Goal: Task Accomplishment & Management: Use online tool/utility

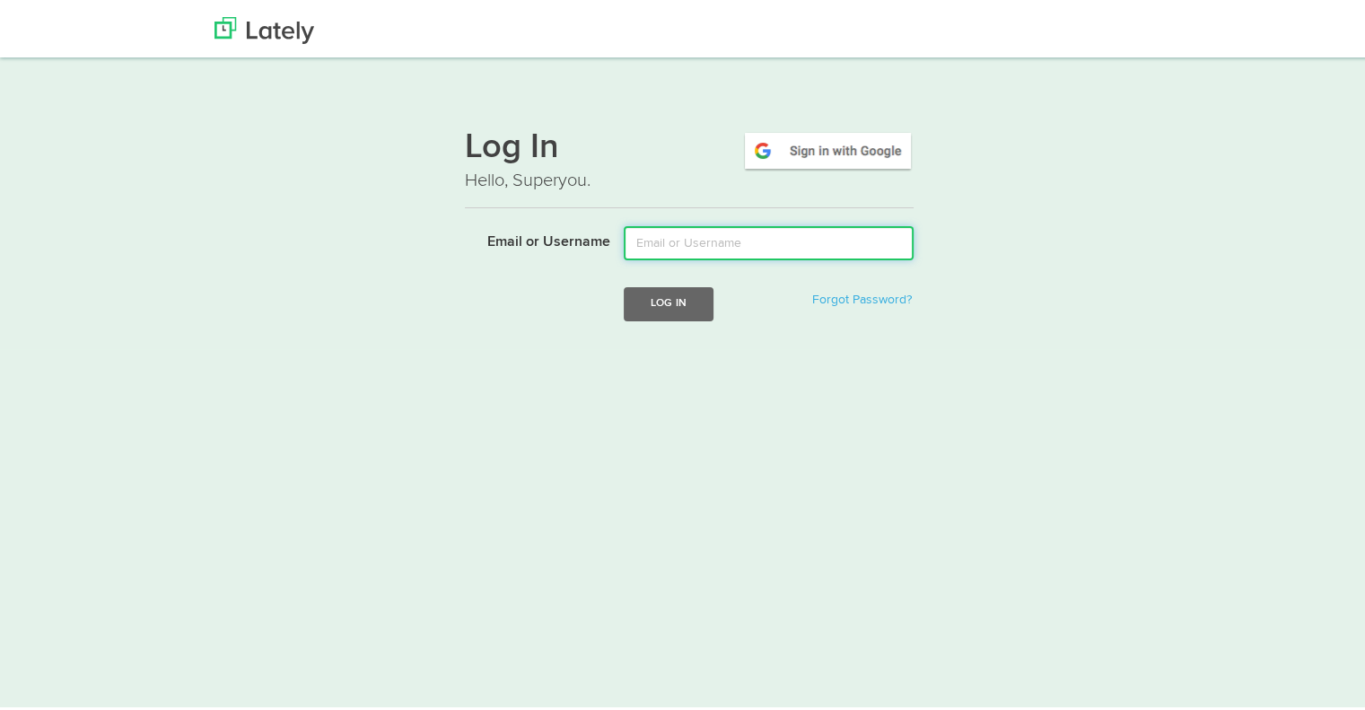
click at [656, 247] on input "Email or Username" at bounding box center [769, 239] width 290 height 34
type input "[EMAIL_ADDRESS][DOMAIN_NAME]"
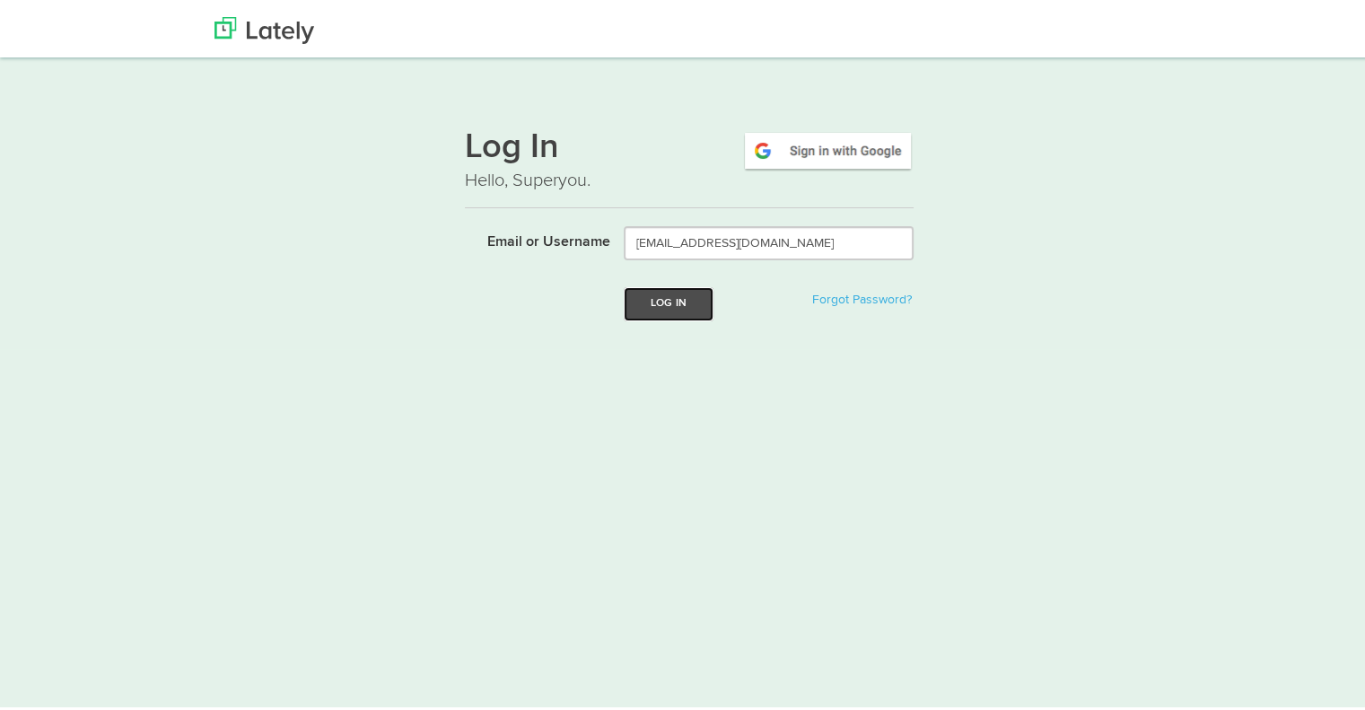
click at [649, 287] on button "Log In" at bounding box center [669, 299] width 90 height 33
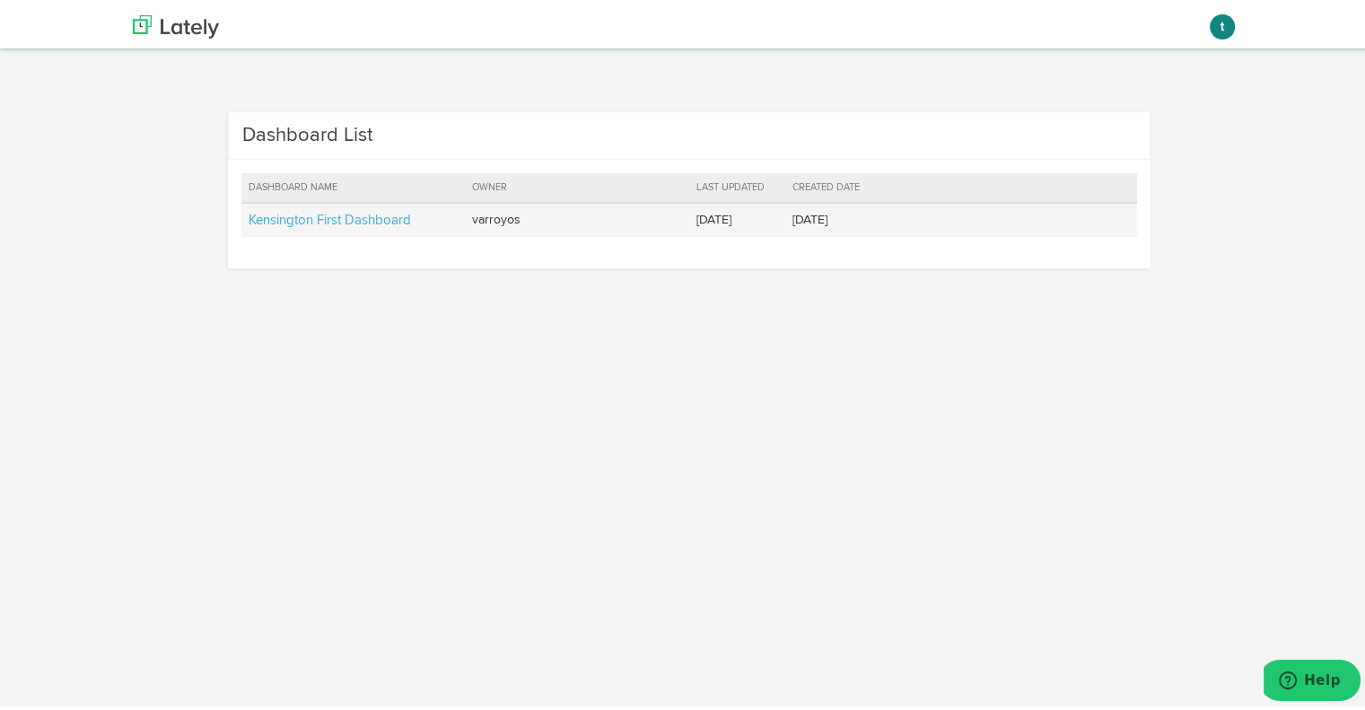
click at [269, 205] on td "Kensington First Dashboard" at bounding box center [353, 216] width 224 height 34
click at [269, 213] on link "Kensington First Dashboard" at bounding box center [330, 216] width 162 height 13
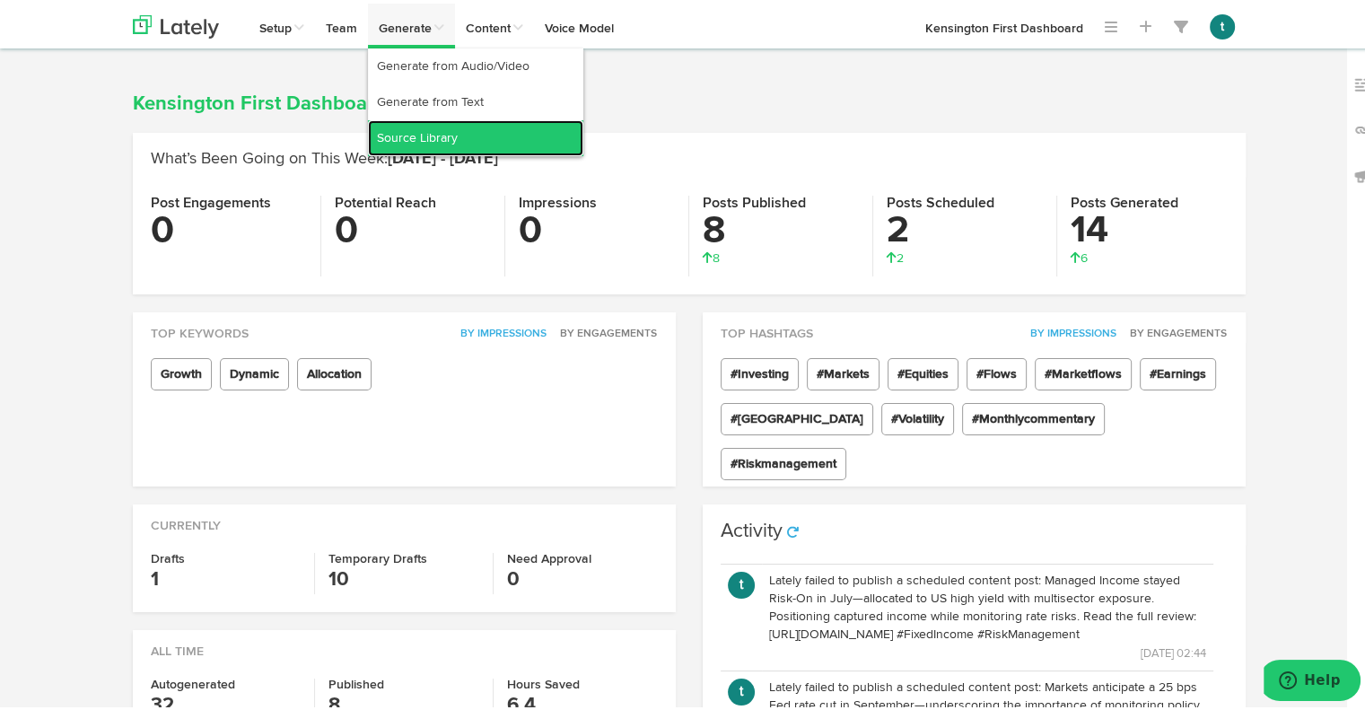
click at [437, 132] on link "Source Library" at bounding box center [475, 135] width 215 height 36
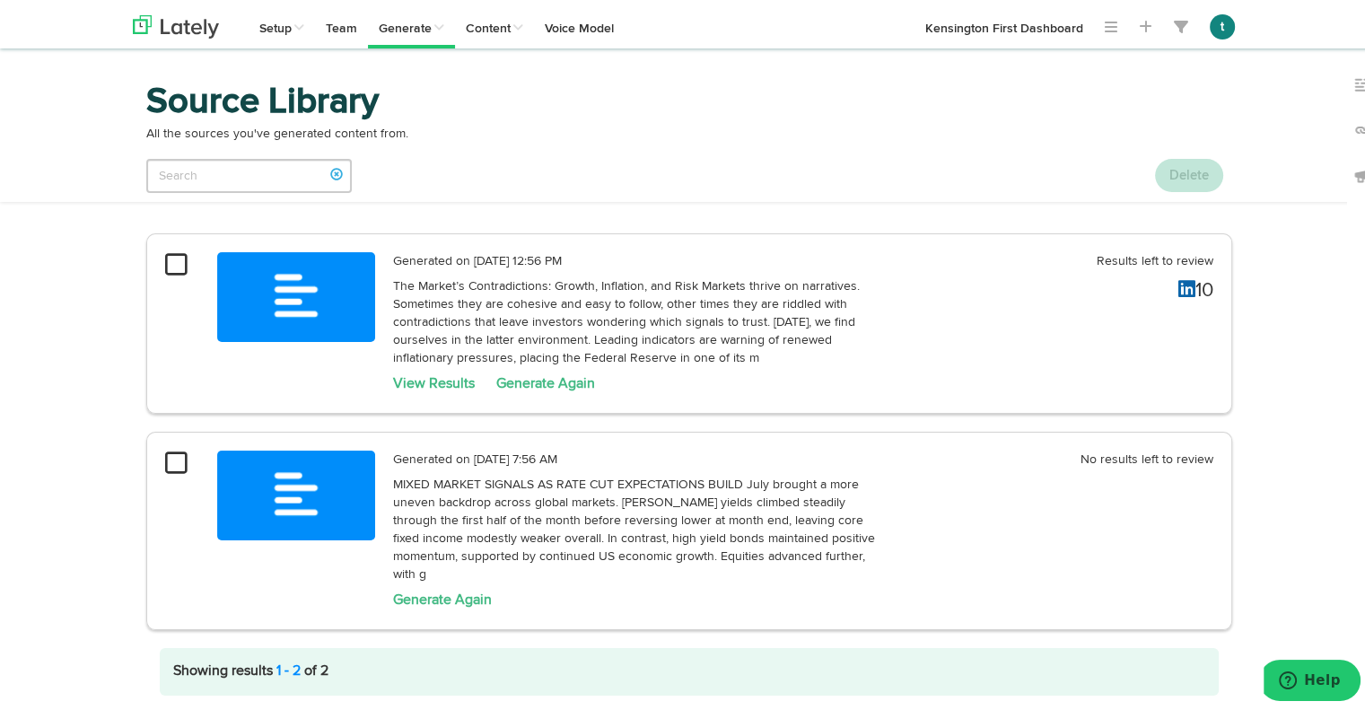
click at [680, 290] on p "The Market’s Contradictions: Growth, Inflation, and Risk Markets thrive on narr…" at bounding box center [637, 319] width 488 height 90
click at [444, 379] on link "View Results" at bounding box center [434, 380] width 82 height 14
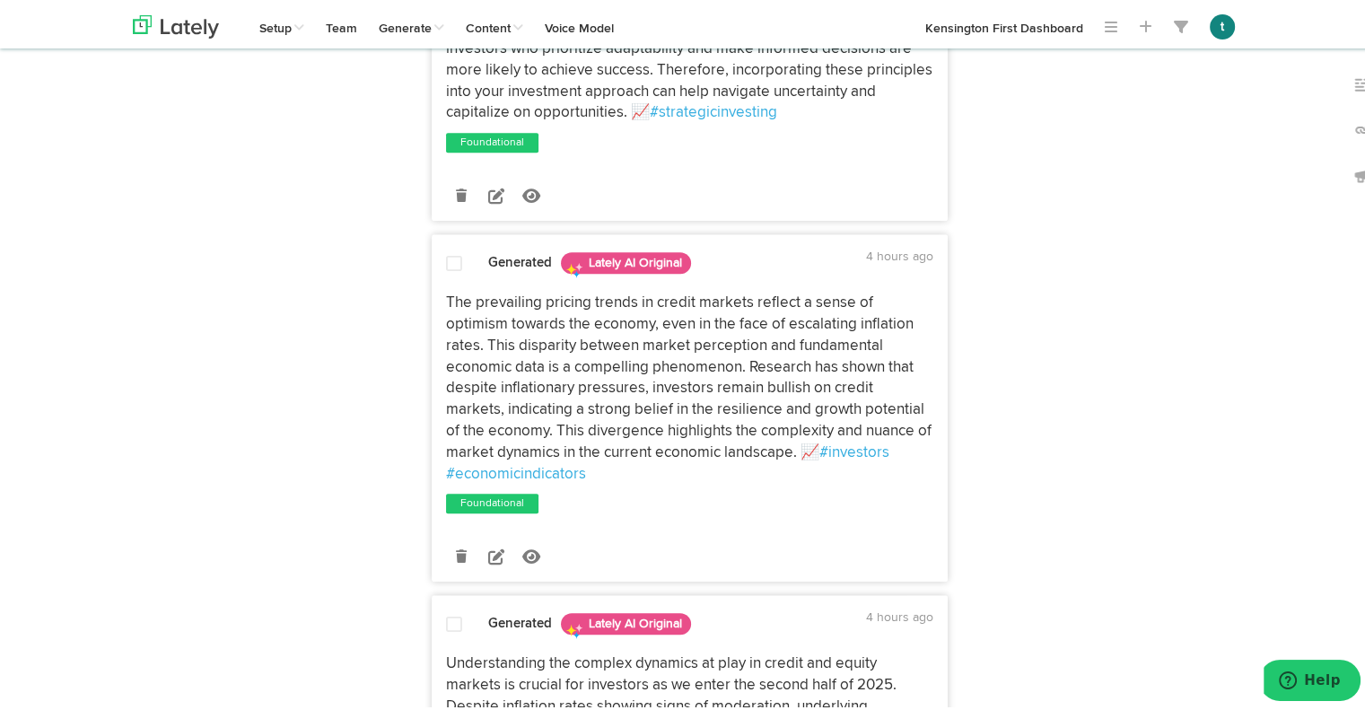
scroll to position [1062, 0]
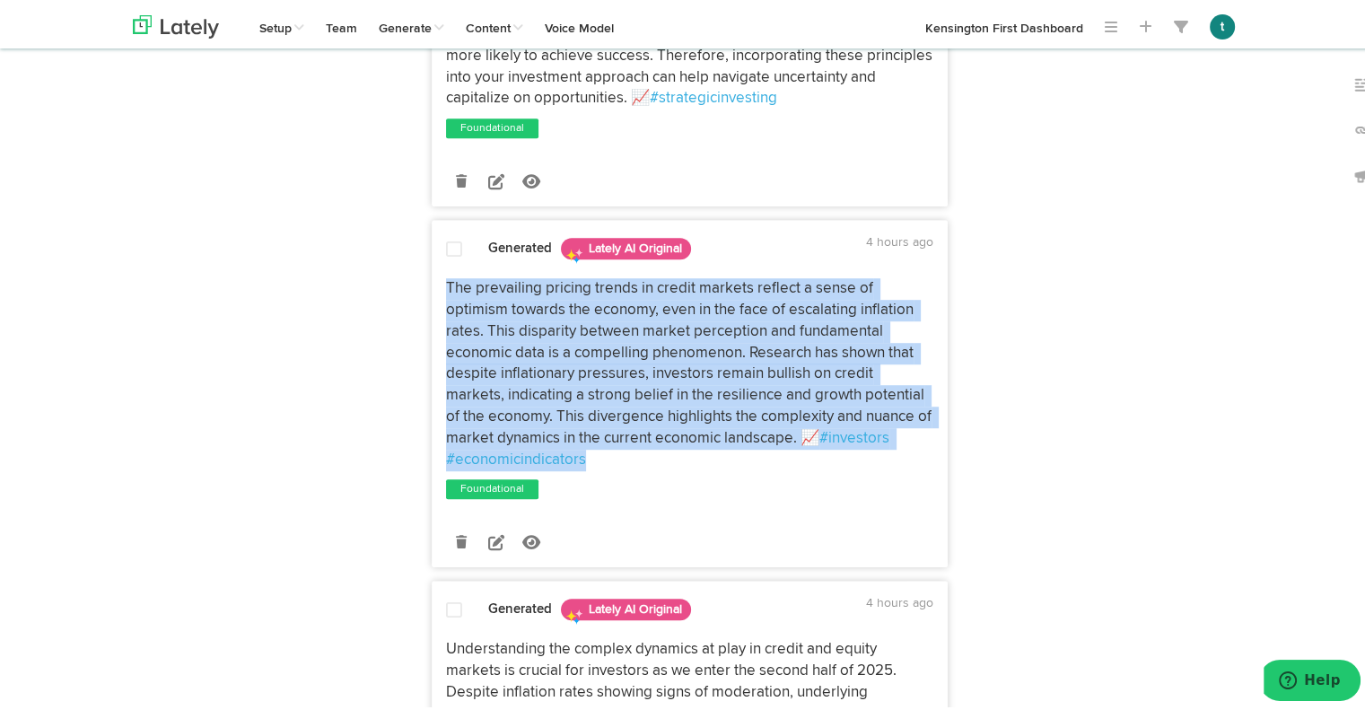
drag, startPoint x: 613, startPoint y: 441, endPoint x: 435, endPoint y: 265, distance: 250.6
click at [435, 275] on div "The prevailing pricing trends in credit markets reflect a sense of optimism tow…" at bounding box center [689, 371] width 514 height 192
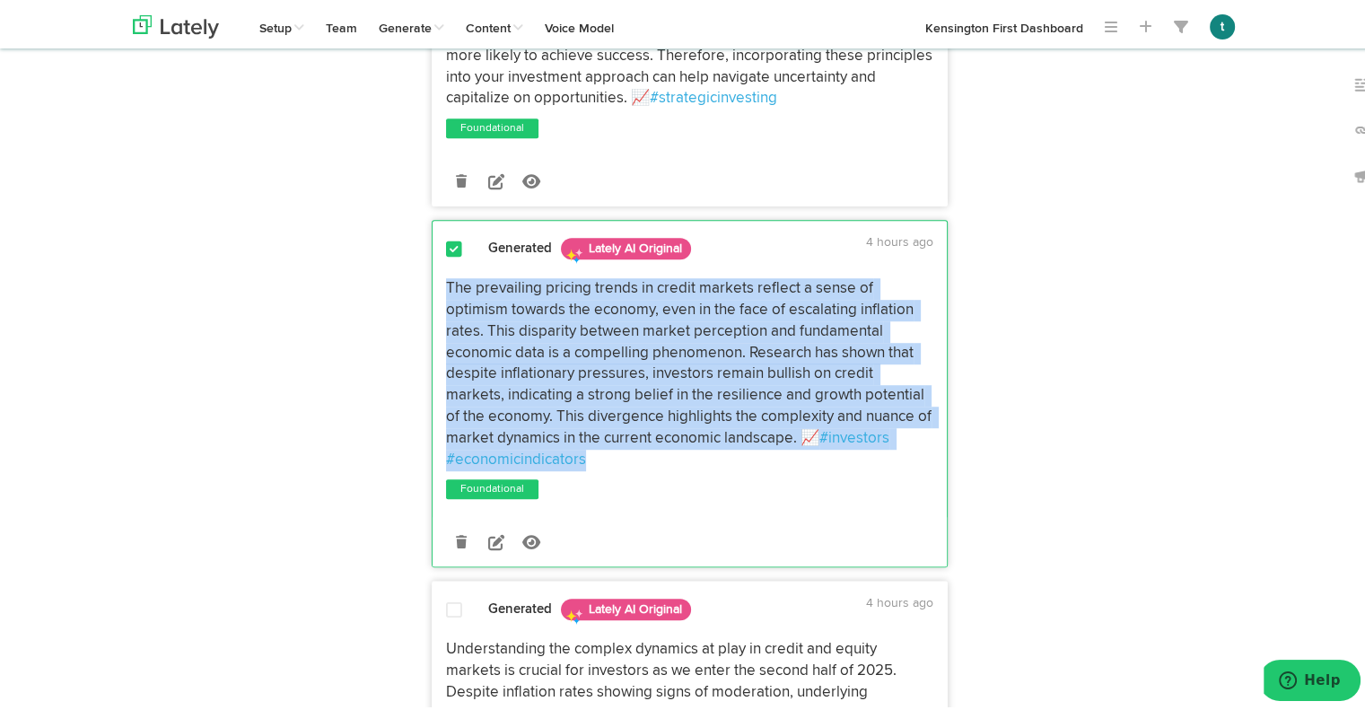
copy p "The prevailing pricing trends in credit markets reflect a sense of optimism tow…"
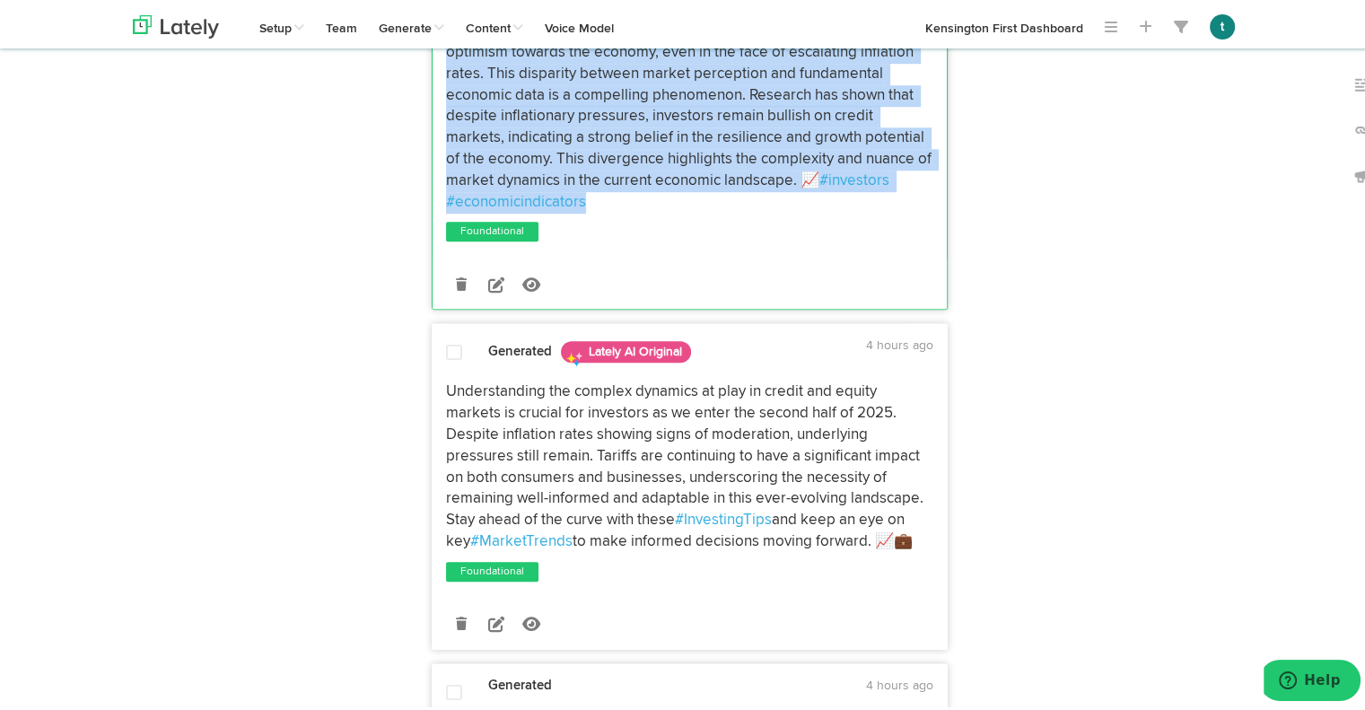
scroll to position [1321, 0]
drag, startPoint x: 924, startPoint y: 518, endPoint x: 419, endPoint y: 369, distance: 526.6
click at [419, 369] on div "Generated Lately AI Original 4 hours ago #EconomicTrends #TariffImpacts 📈 Let's…" at bounding box center [689, 511] width 543 height 3270
copy p "Understanding the complex dynamics at play in credit and equity markets is cruc…"
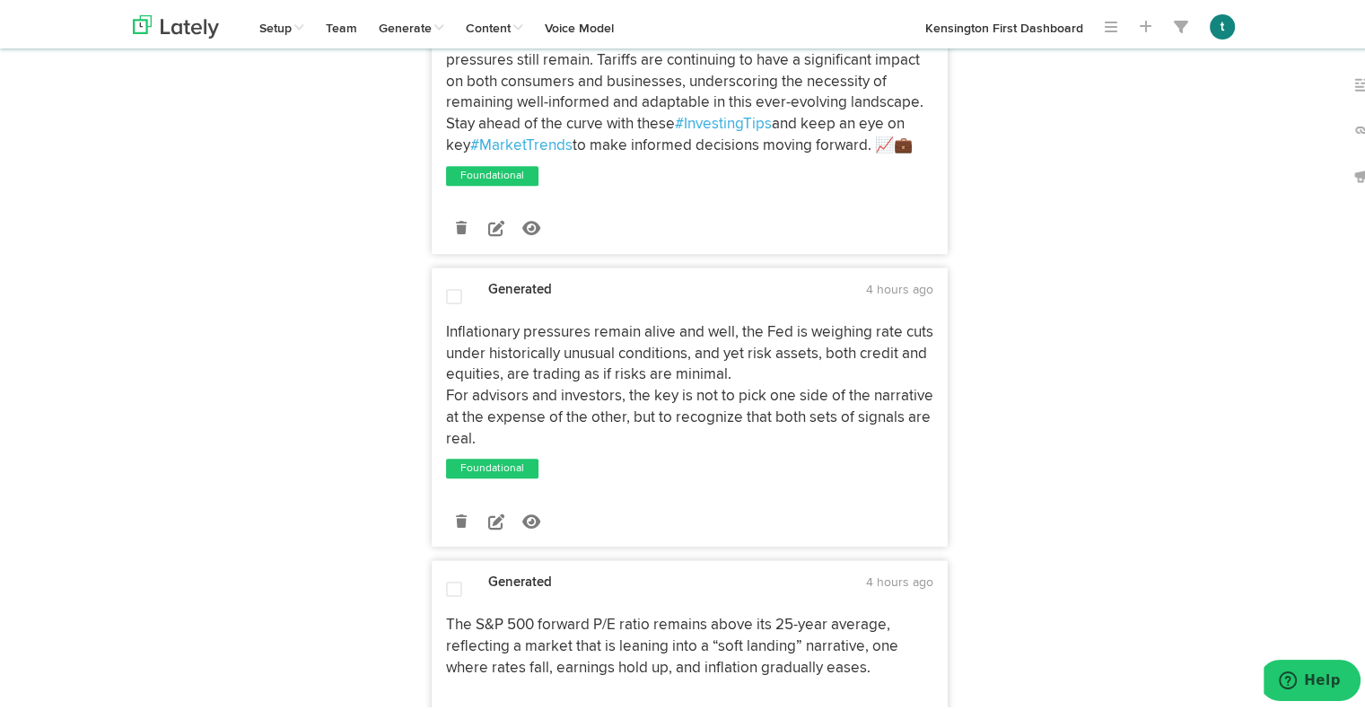
scroll to position [1778, 0]
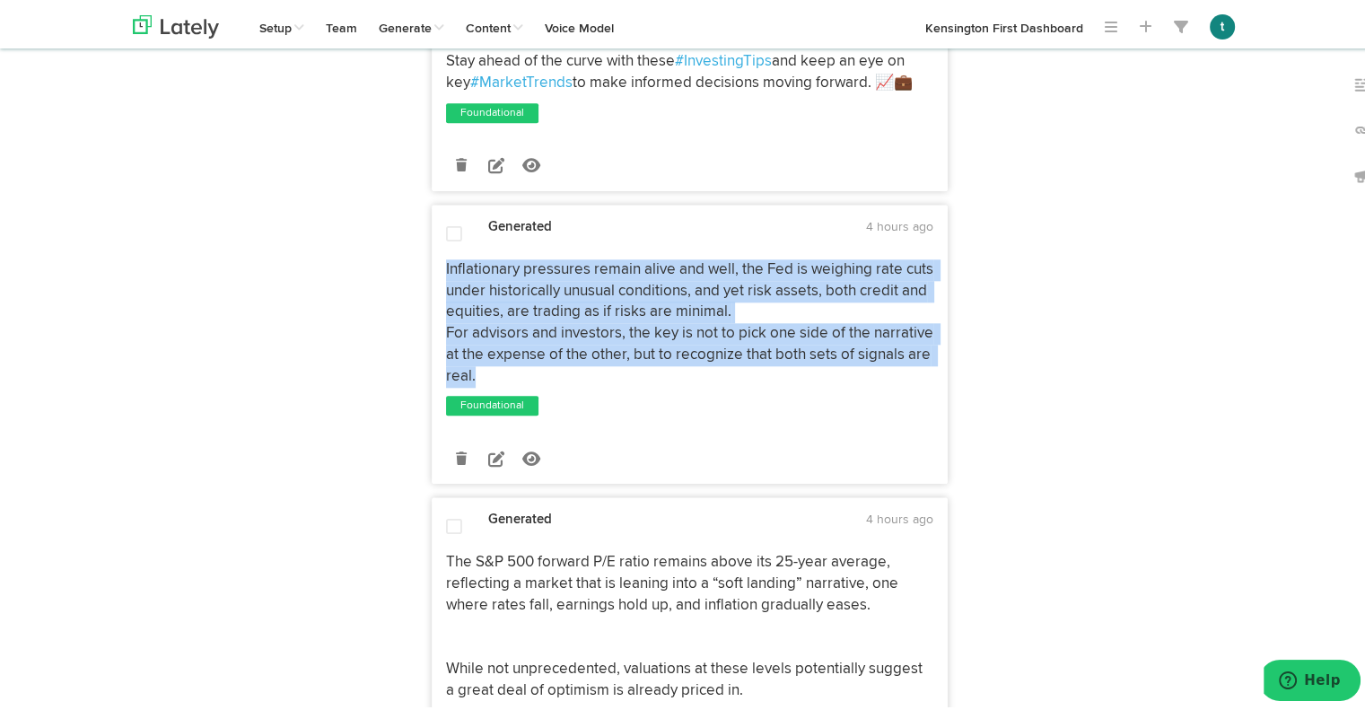
drag, startPoint x: 479, startPoint y: 351, endPoint x: 411, endPoint y: 244, distance: 126.7
click at [418, 244] on div "Generated Lately AI Original 4 hours ago #EconomicTrends #TariffImpacts 📈 Let's…" at bounding box center [689, 53] width 543 height 3270
copy span "Inflationary pressures remain alive and well, the Fed is weighing rate cuts und…"
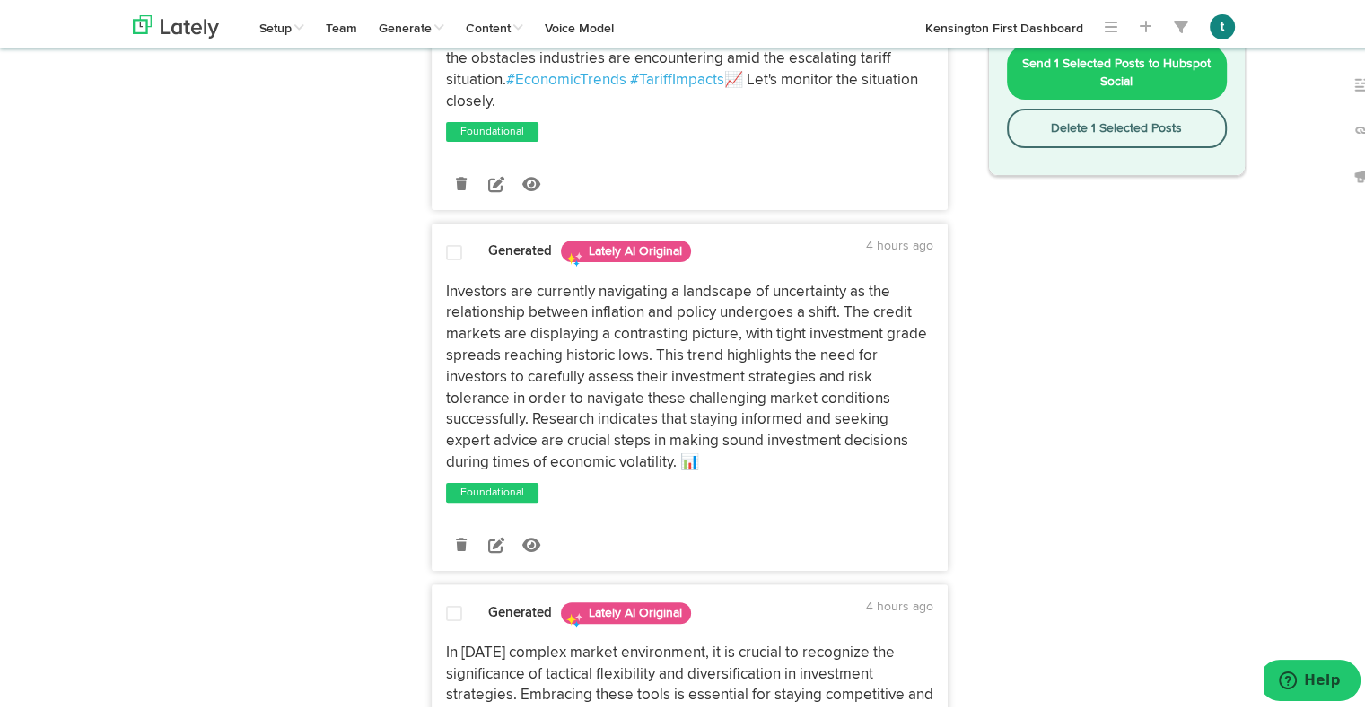
scroll to position [0, 0]
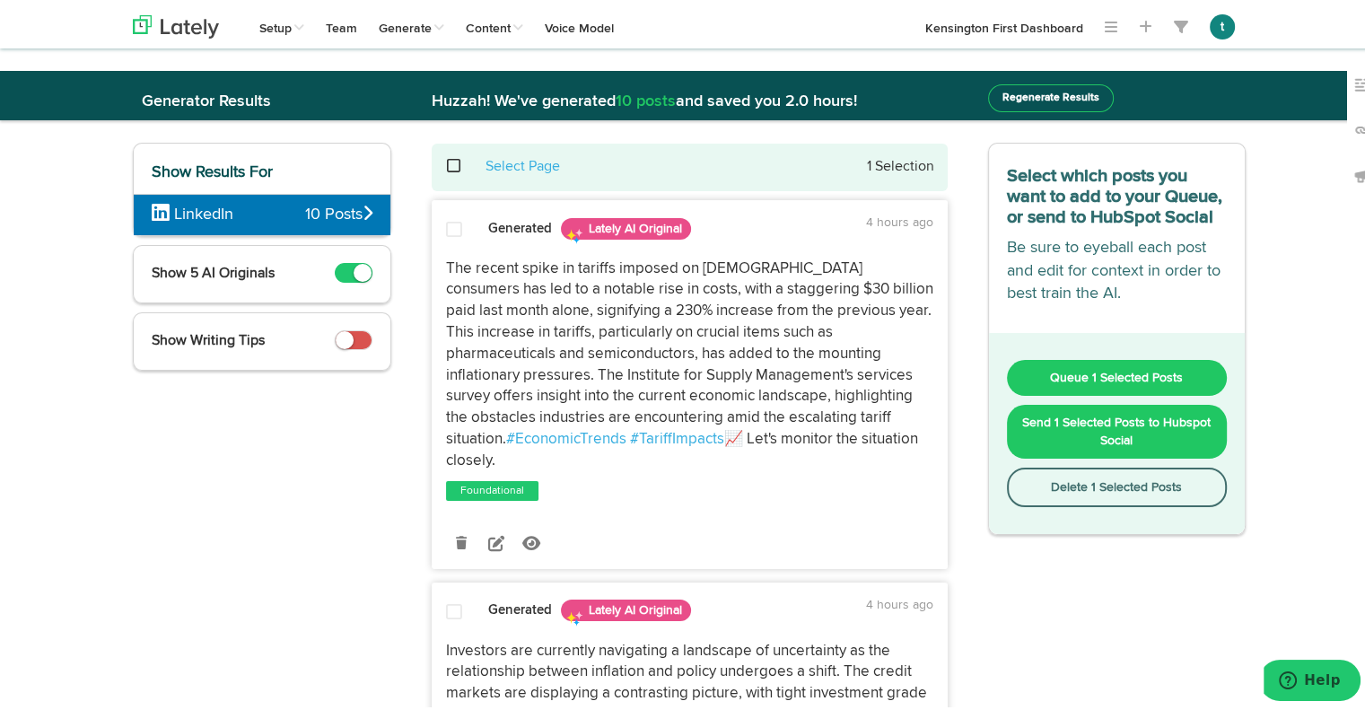
click at [362, 214] on icon at bounding box center [367, 209] width 10 height 16
click at [277, 222] on span "LinkedIn" at bounding box center [228, 211] width 153 height 23
click at [1056, 92] on button "Regenerate Results" at bounding box center [1051, 95] width 126 height 28
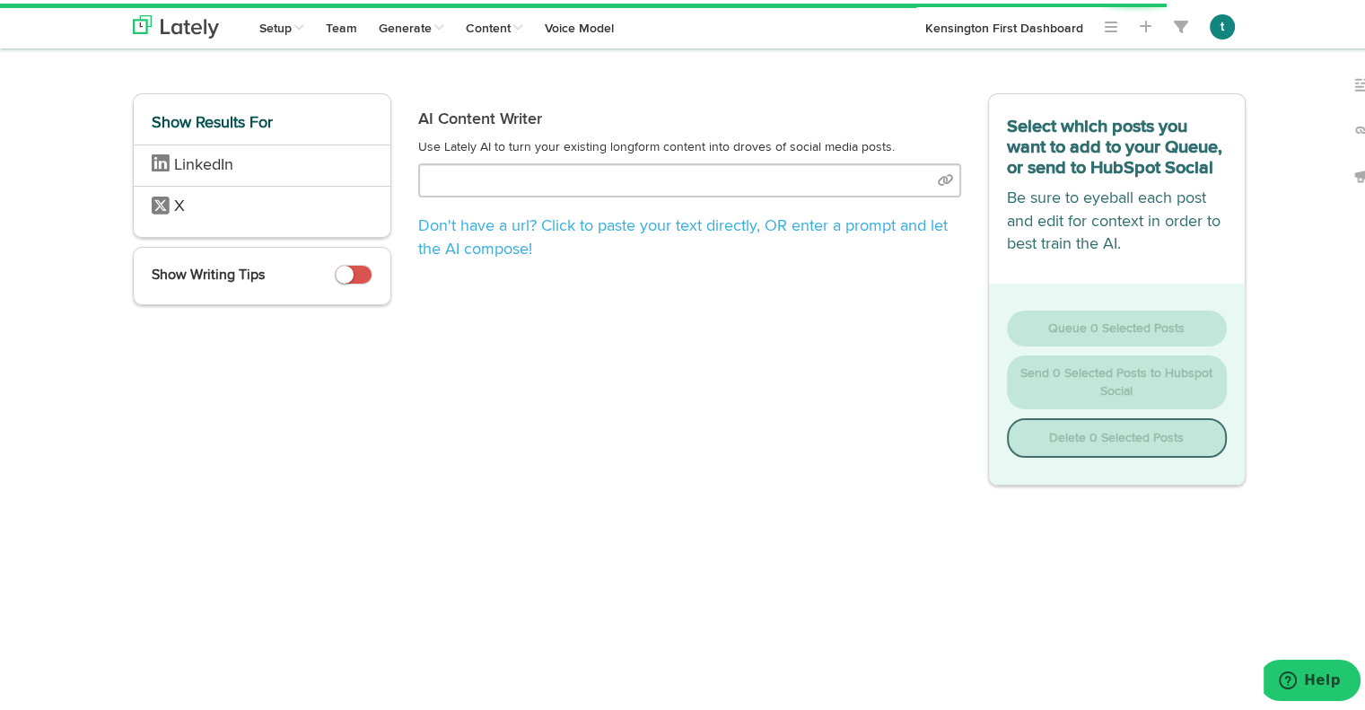
type input "Lor Ipsumd’s Ametconsectetu: Adipis, Elitseddo, eiu TempOrincid utlabo et dolor…"
select select "10"
select select "natural"
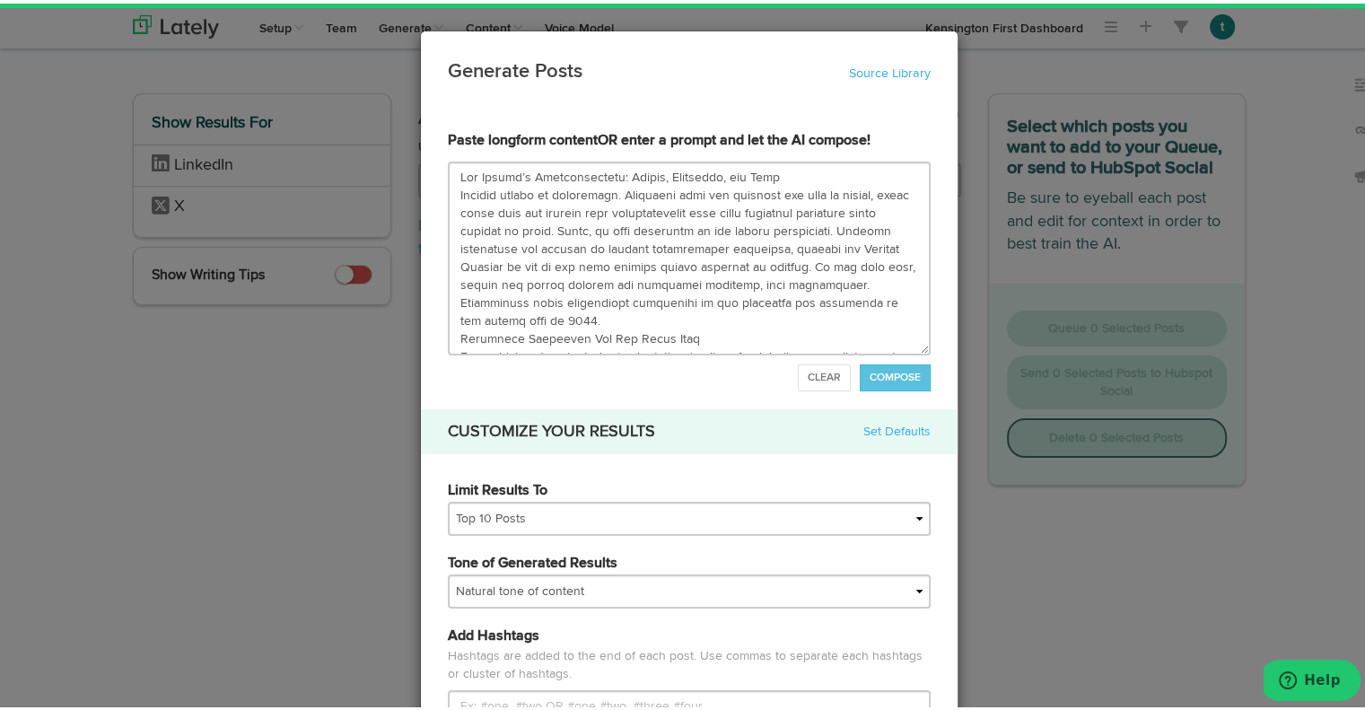
scroll to position [1130, 0]
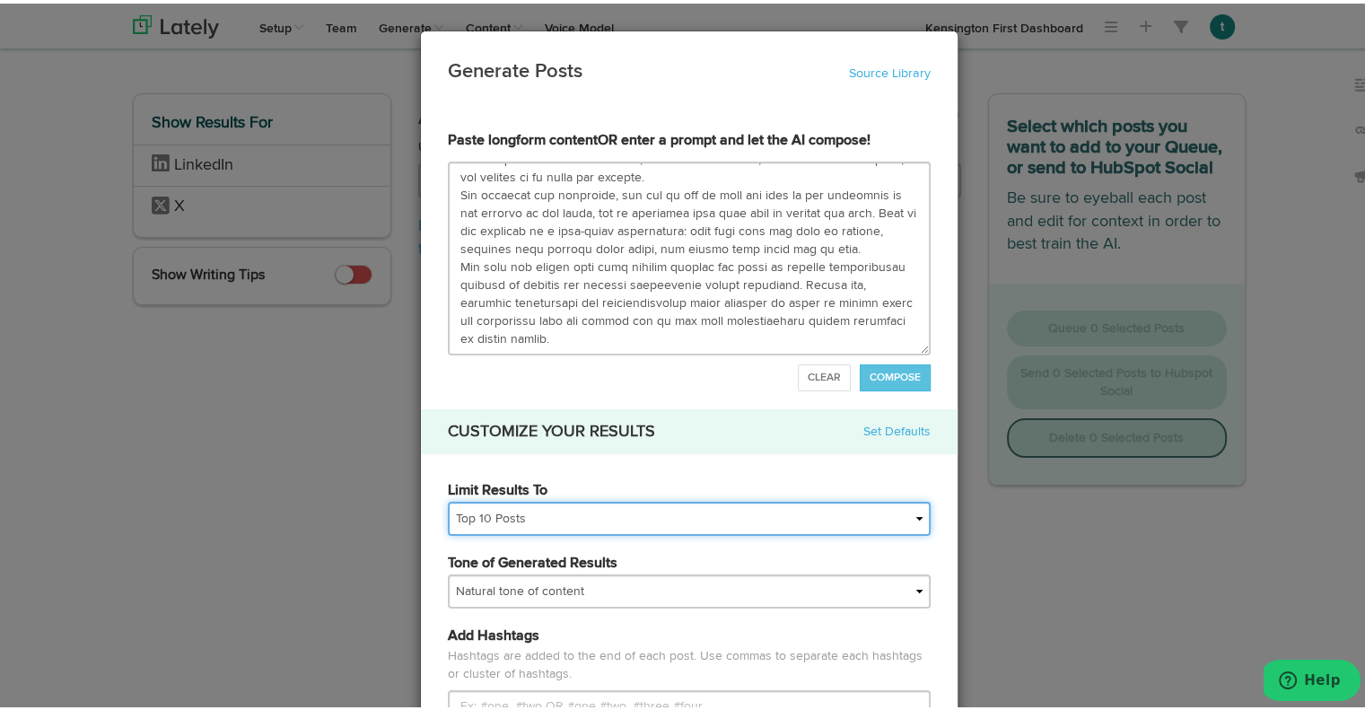
click at [657, 515] on select "All Posts Top 30 Posts Top 25 Posts Top 20 Posts Top 15 Posts Top 10 Posts" at bounding box center [689, 515] width 483 height 34
select select "20"
click at [448, 498] on select "All Posts Top 30 Posts Top 25 Posts Top 20 Posts Top 15 Posts Top 10 Posts" at bounding box center [689, 515] width 483 height 34
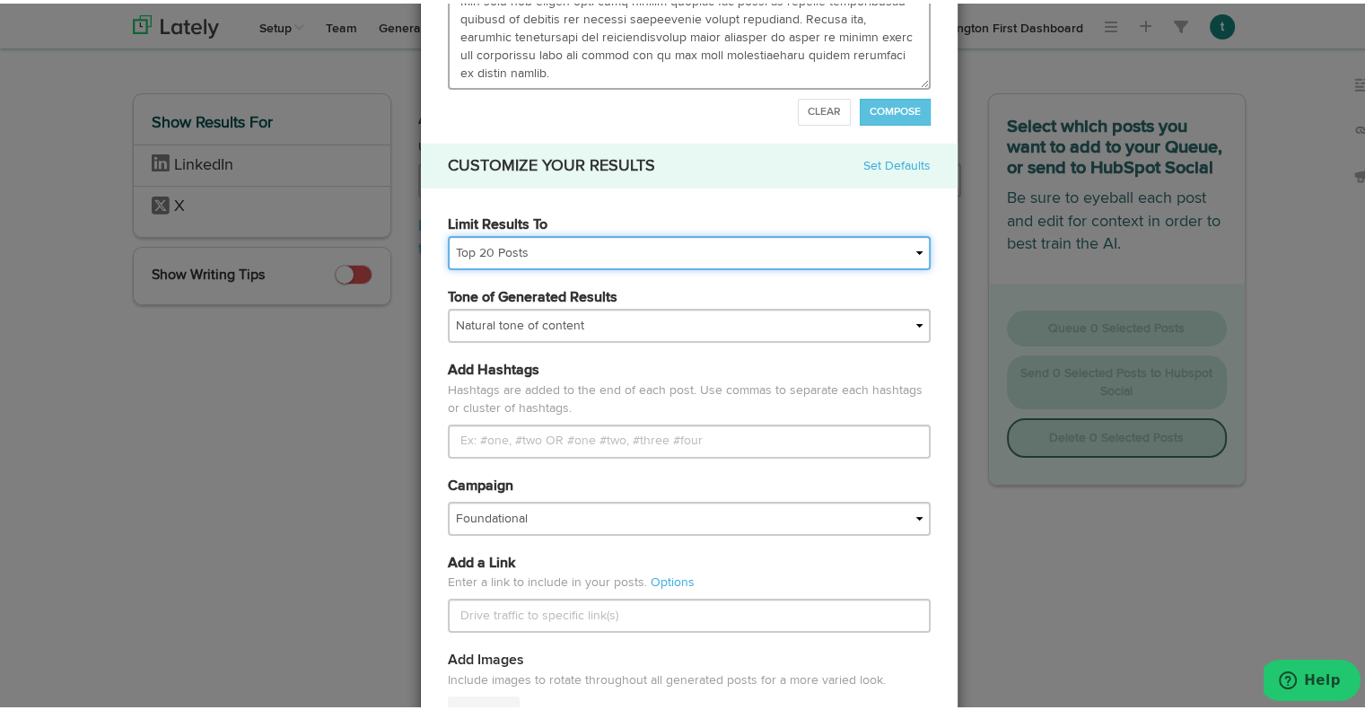
scroll to position [319, 0]
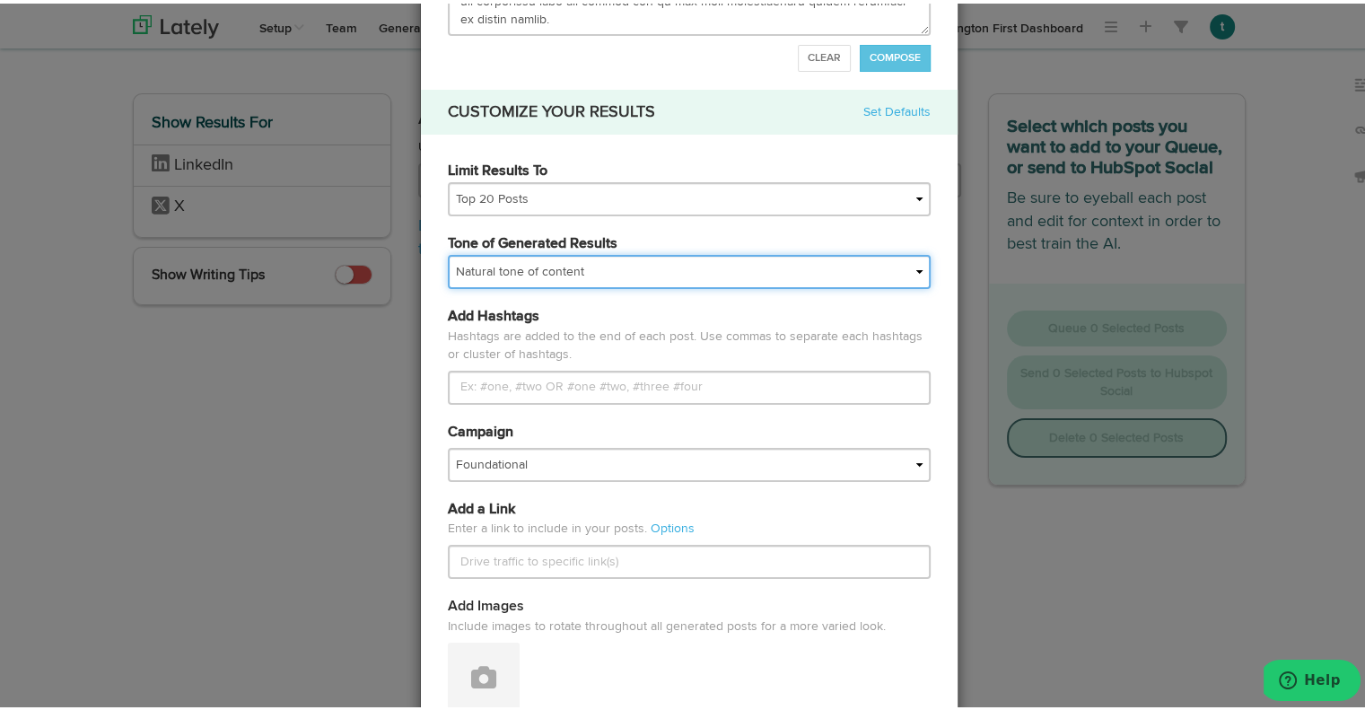
click at [542, 273] on select "My tone Official and professional Relaxed and conversational Light and humorous…" at bounding box center [689, 268] width 483 height 34
select select "professional"
click at [448, 251] on select "My tone Official and professional Relaxed and conversational Light and humorous…" at bounding box center [689, 268] width 483 height 34
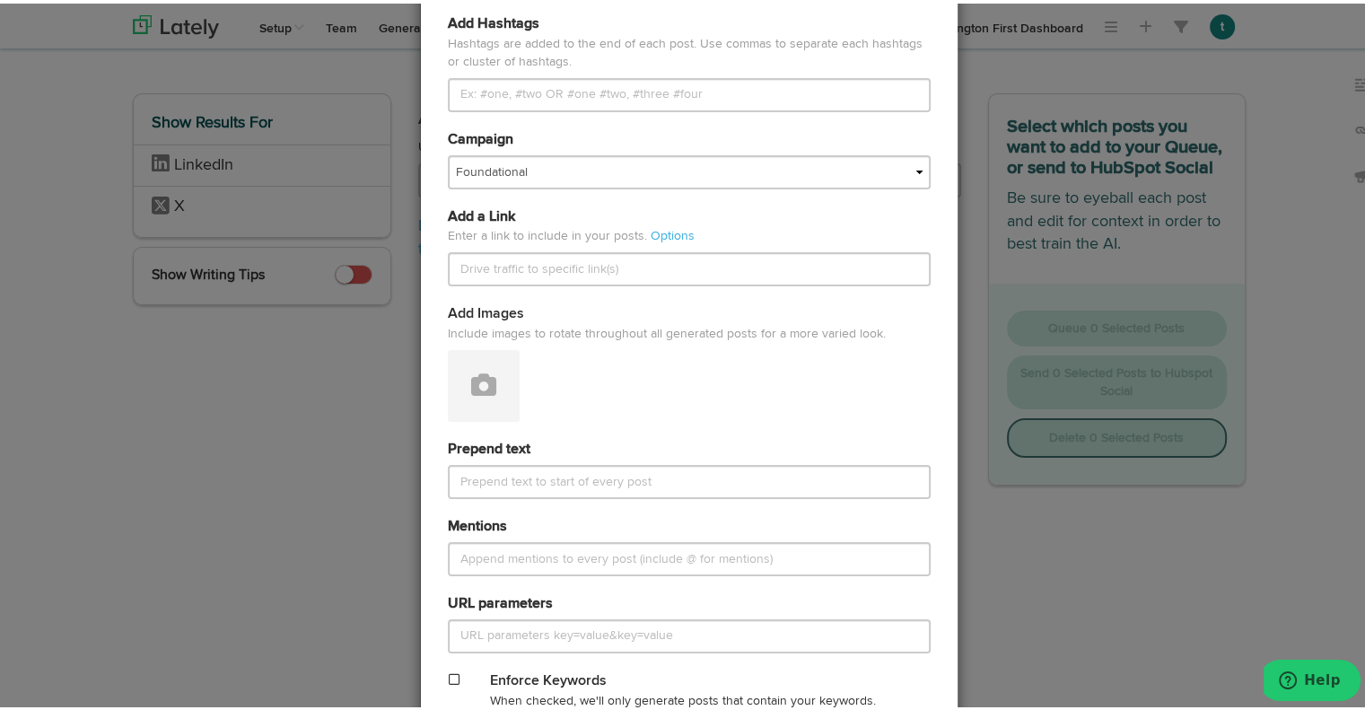
scroll to position [860, 0]
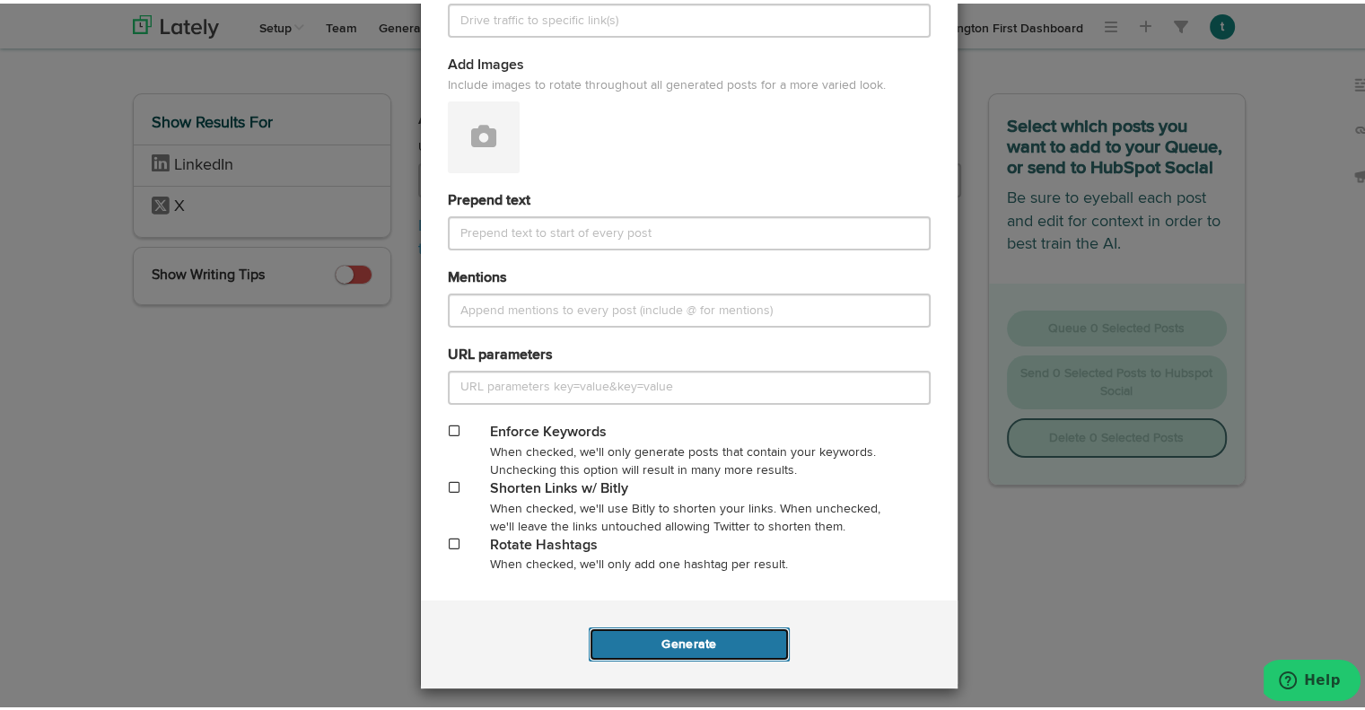
click at [688, 634] on button "Generate" at bounding box center [689, 641] width 200 height 34
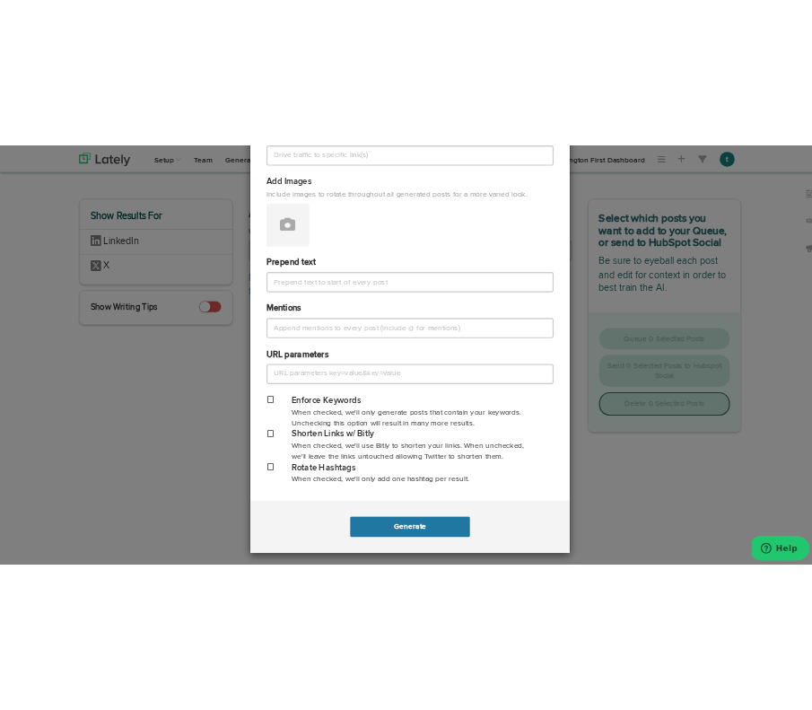
scroll to position [0, 0]
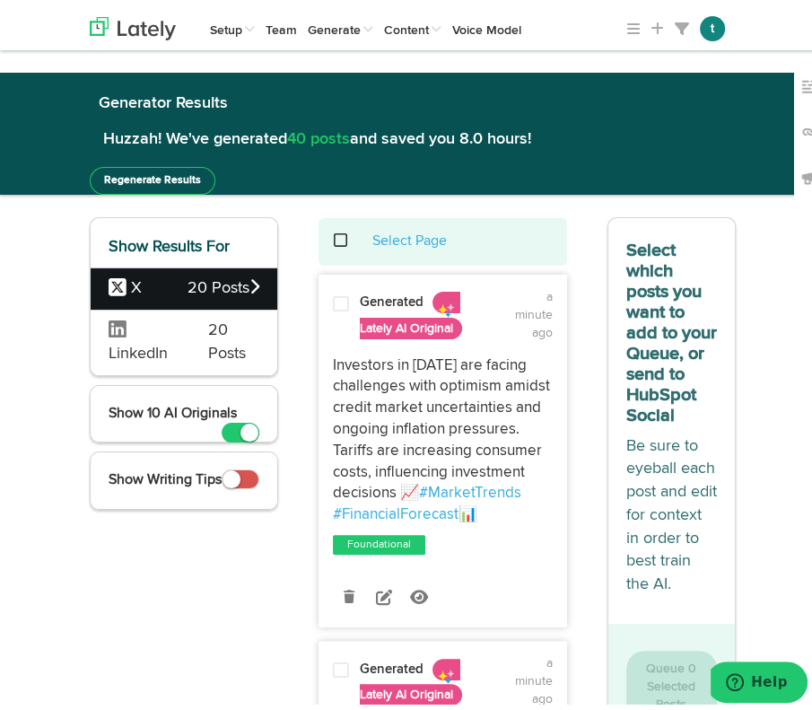
drag, startPoint x: 486, startPoint y: 514, endPoint x: 322, endPoint y: 359, distance: 225.9
click at [322, 359] on div "Investors in [DATE] are facing challenges with optimism amidst credit market un…" at bounding box center [442, 435] width 247 height 170
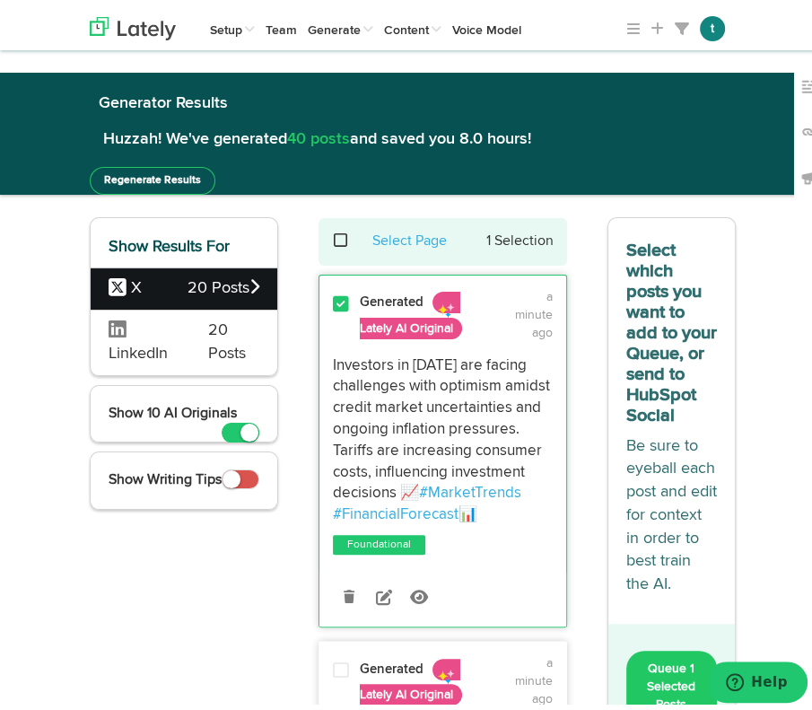
copy p "Investors in [DATE] are facing challenges with optimism amidst credit market un…"
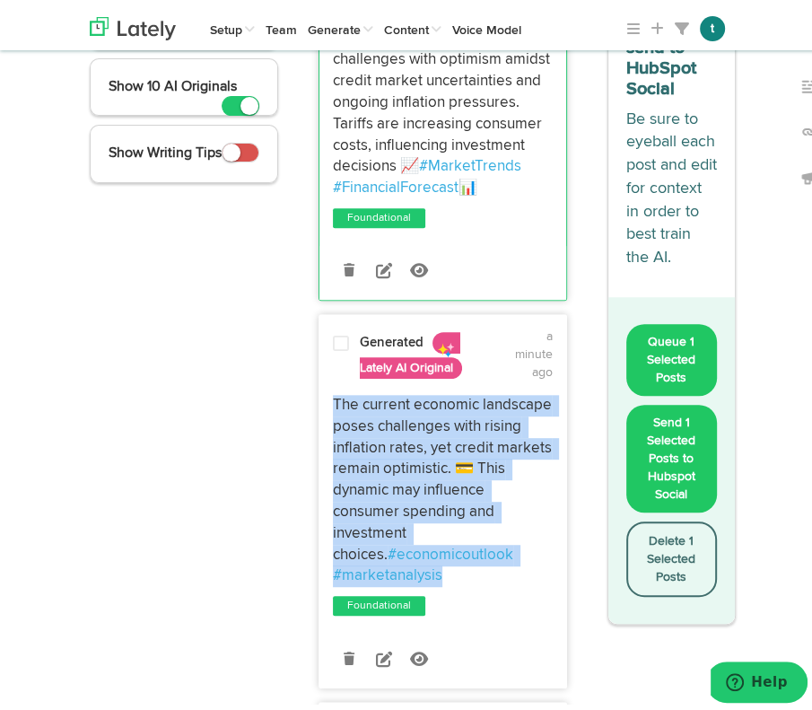
drag, startPoint x: 324, startPoint y: 390, endPoint x: 446, endPoint y: 575, distance: 221.5
click at [446, 575] on div "The current economic landscape poses challenges with rising inflation rates, ye…" at bounding box center [442, 485] width 247 height 192
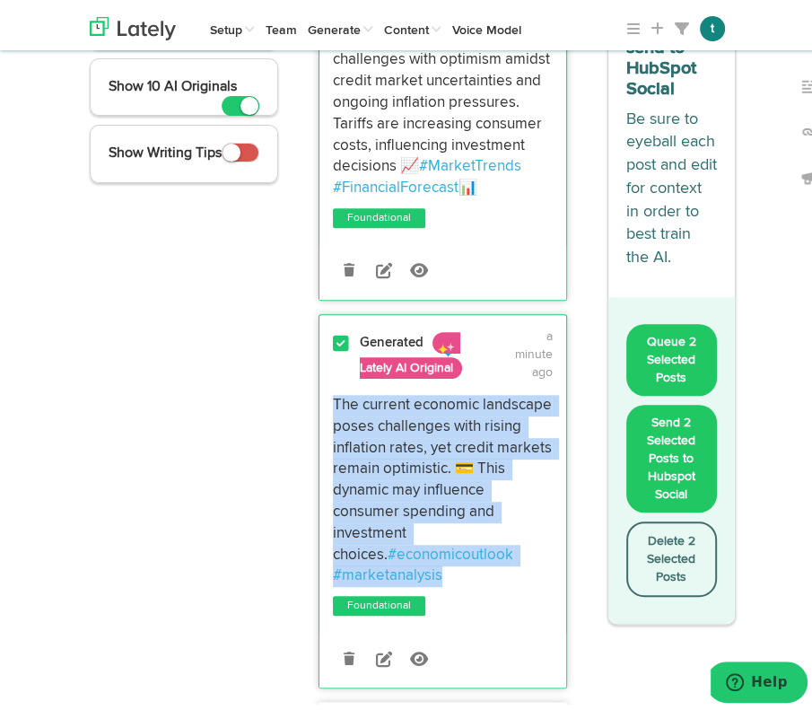
copy p "The current economic landscape poses challenges with rising inflation rates, ye…"
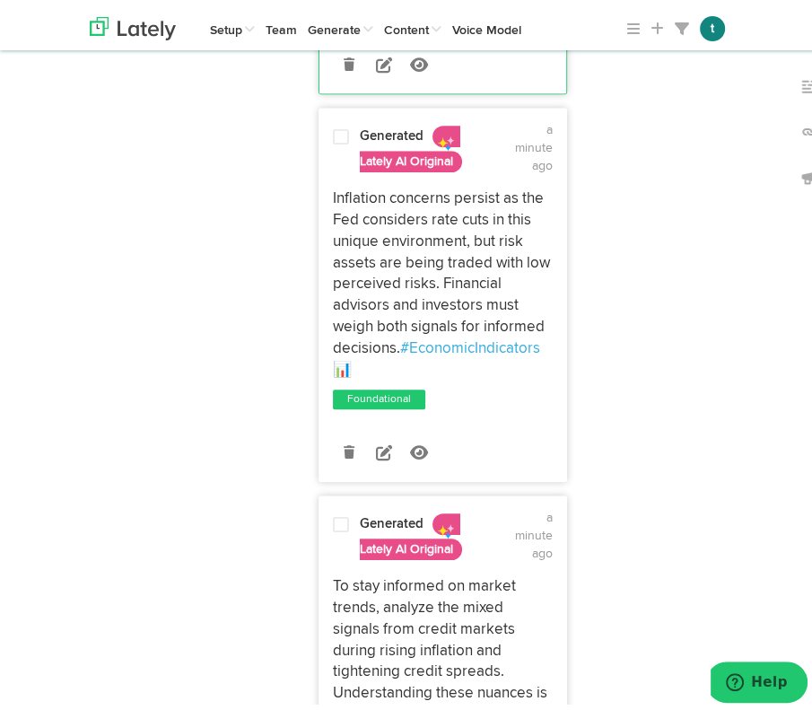
scroll to position [919, 0]
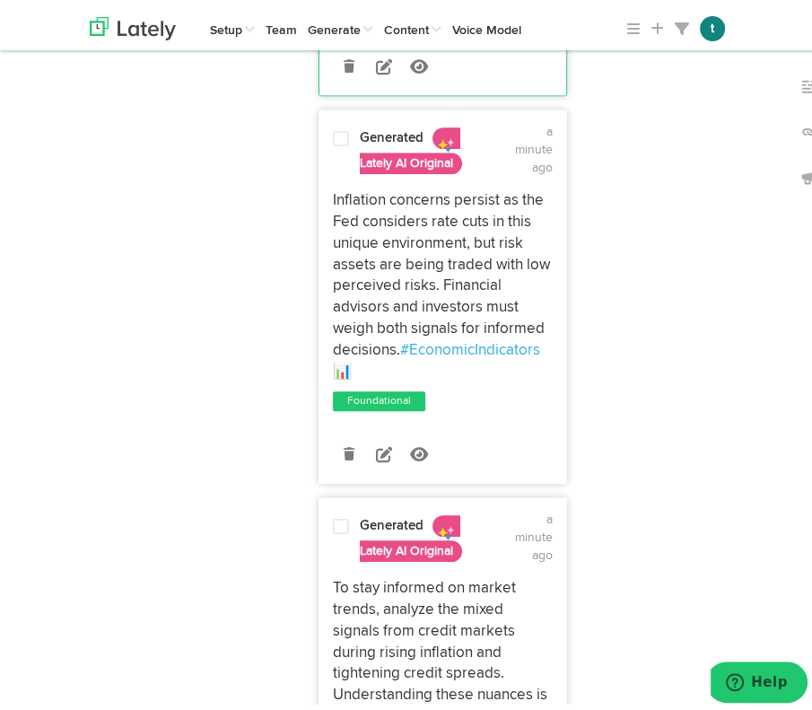
drag, startPoint x: 359, startPoint y: 362, endPoint x: 319, endPoint y: 189, distance: 176.7
click at [319, 189] on div "Inflation concerns persist as the Fed considers rate cuts in this unique enviro…" at bounding box center [442, 281] width 247 height 192
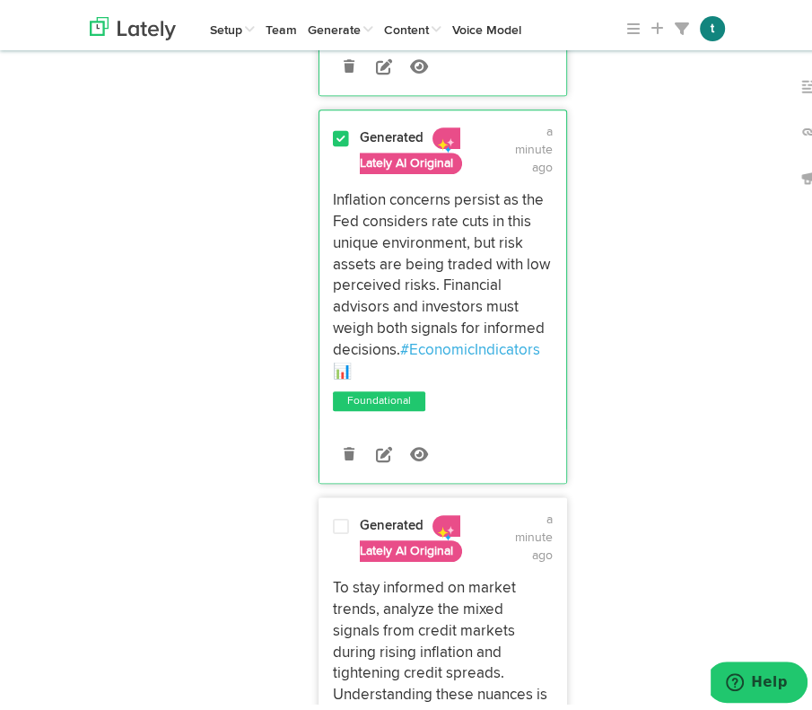
copy p "Inflation concerns persist as the Fed considers rate cuts in this unique enviro…"
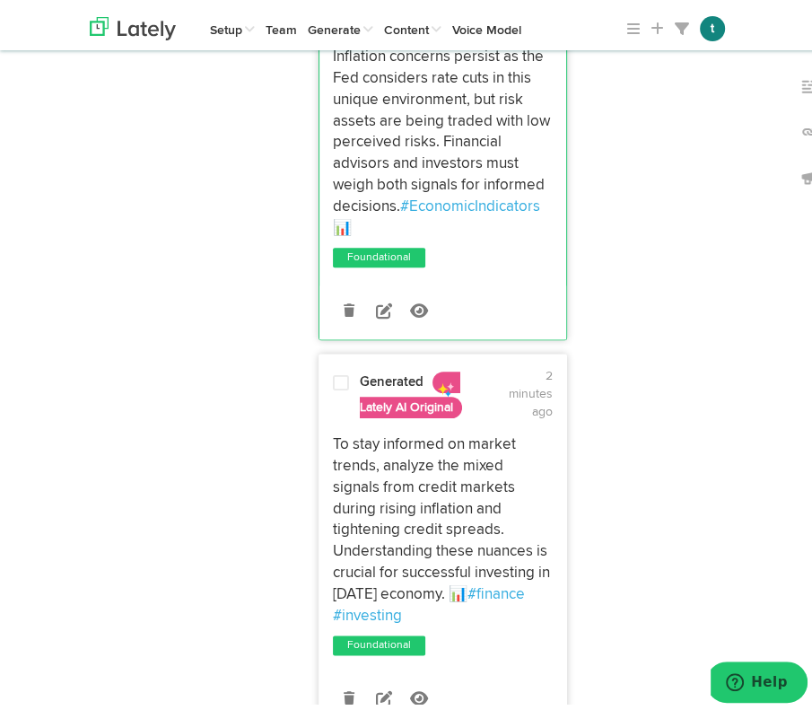
scroll to position [1278, 0]
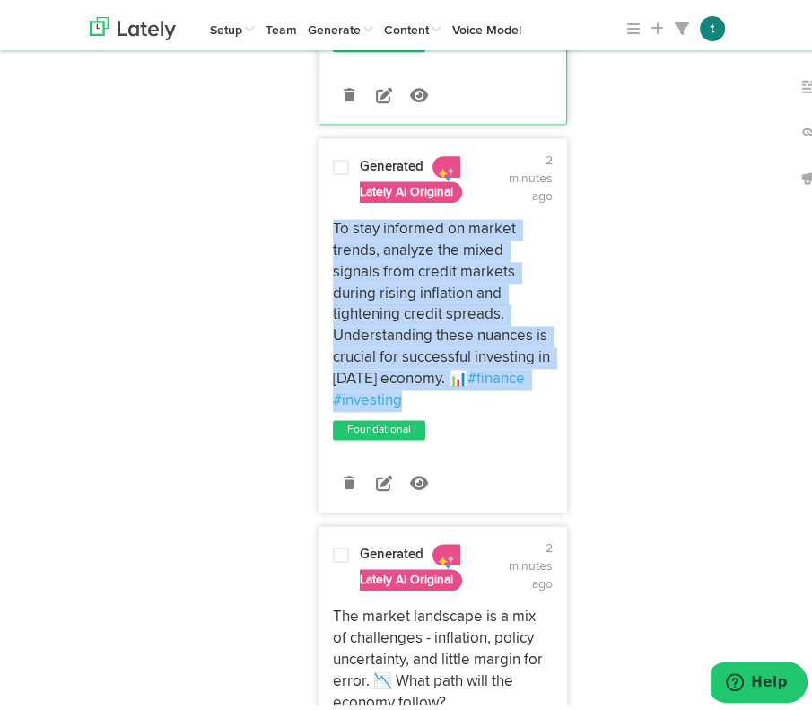
drag, startPoint x: 409, startPoint y: 393, endPoint x: 310, endPoint y: 222, distance: 197.0
copy p "To stay informed on market trends, analyze the mixed signals from credit market…"
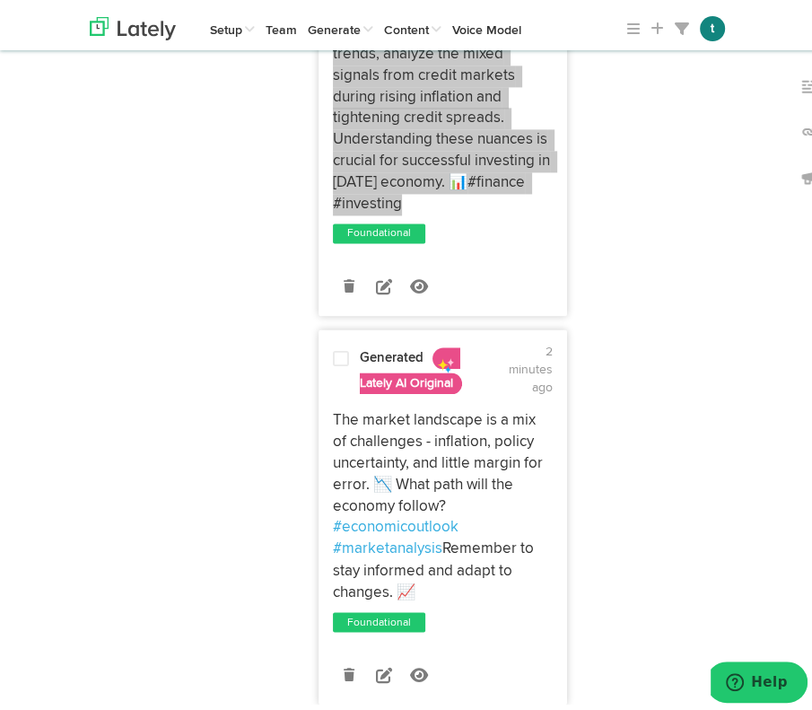
scroll to position [1499, 0]
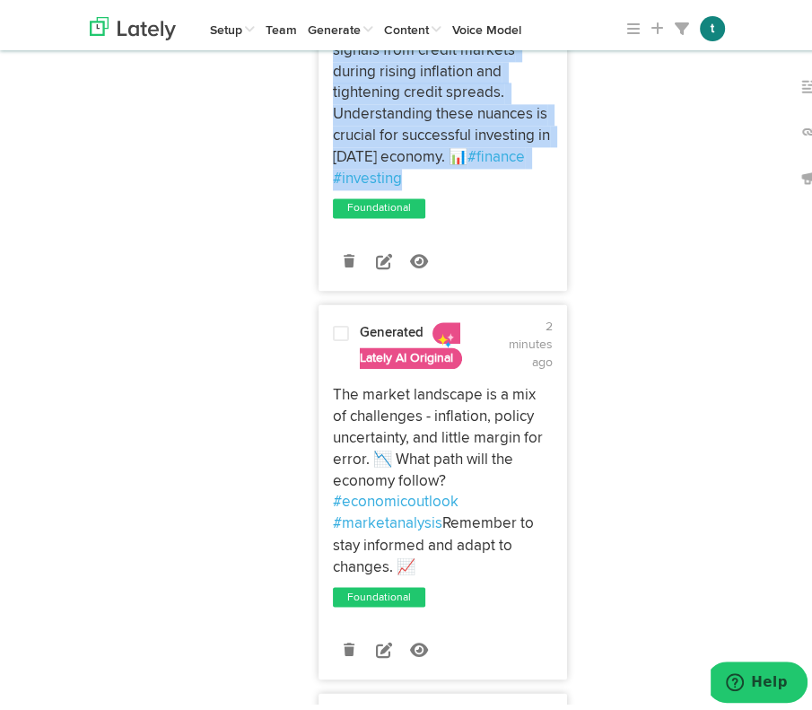
drag, startPoint x: 426, startPoint y: 558, endPoint x: 325, endPoint y: 388, distance: 197.6
click at [325, 388] on div "The market landscape is a mix of challenges - inflation, policy uncertainty, an…" at bounding box center [442, 475] width 247 height 192
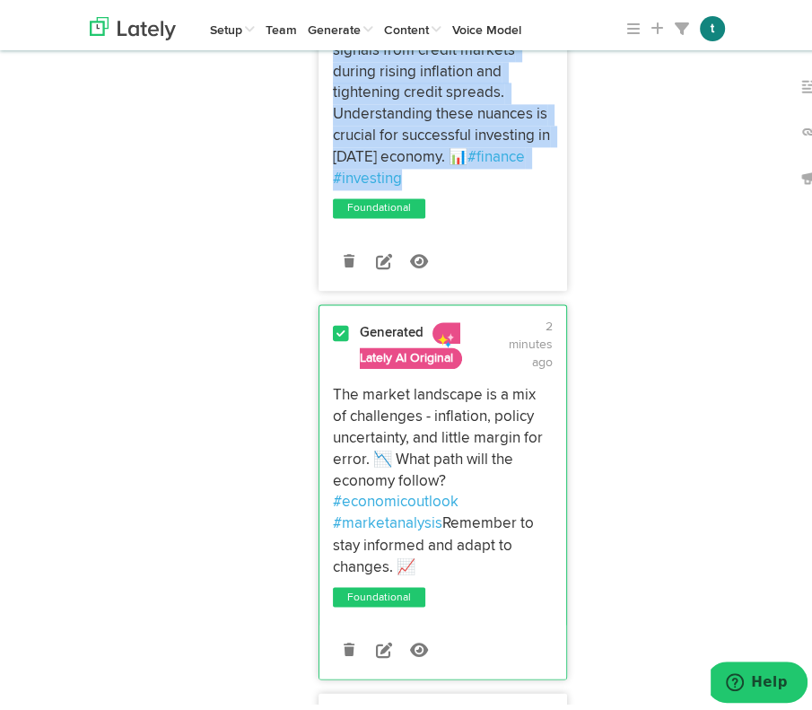
copy p "The market landscape is a mix of challenges - inflation, policy uncertainty, an…"
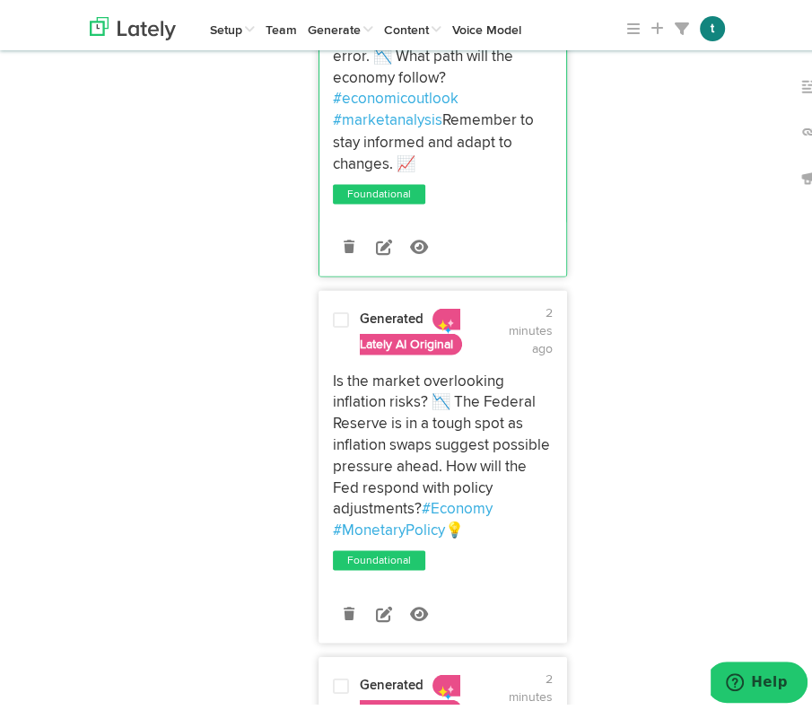
scroll to position [1967, 0]
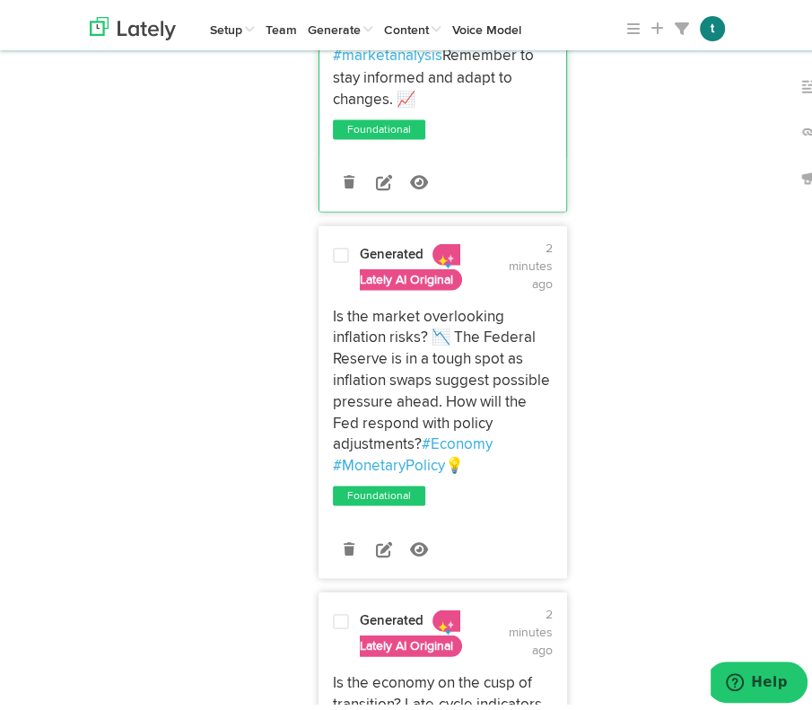
drag, startPoint x: 472, startPoint y: 464, endPoint x: 320, endPoint y: 308, distance: 217.6
click at [320, 308] on div "Is the market overlooking inflation risks? 📉 The Federal Reserve is in a tough …" at bounding box center [442, 386] width 247 height 170
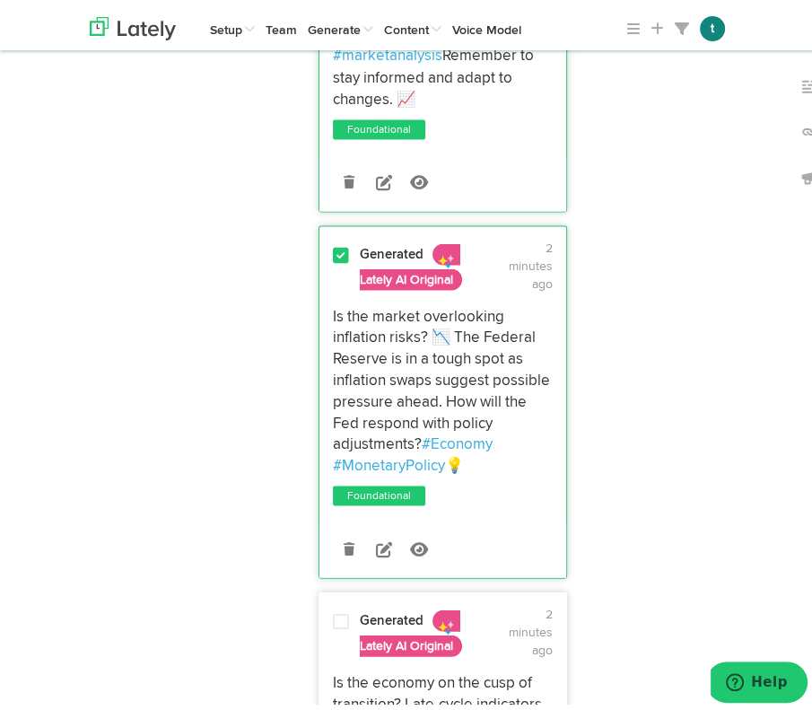
copy p "Is the market overlooking inflation risks? 📉 The Federal Reserve is in a tough …"
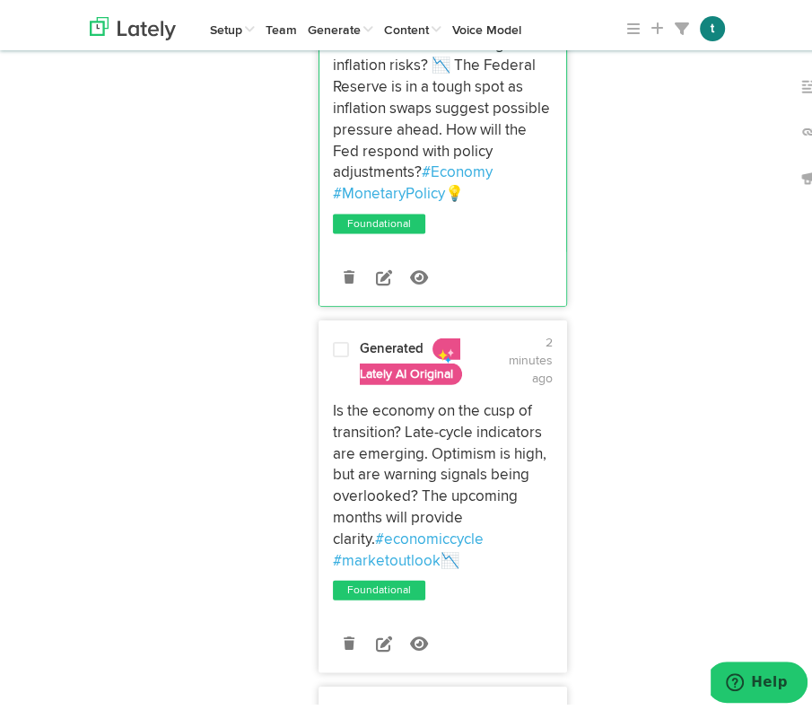
scroll to position [2239, 0]
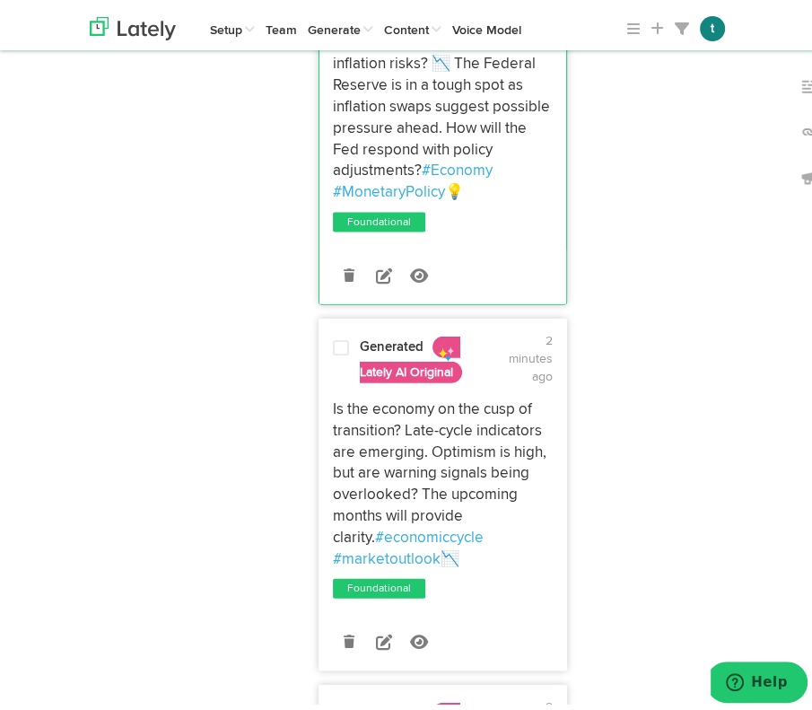
drag, startPoint x: 409, startPoint y: 552, endPoint x: 325, endPoint y: 401, distance: 172.7
click at [325, 401] on div "Is the economy on the cusp of transition? Late-cycle indicators are emerging. O…" at bounding box center [442, 479] width 247 height 170
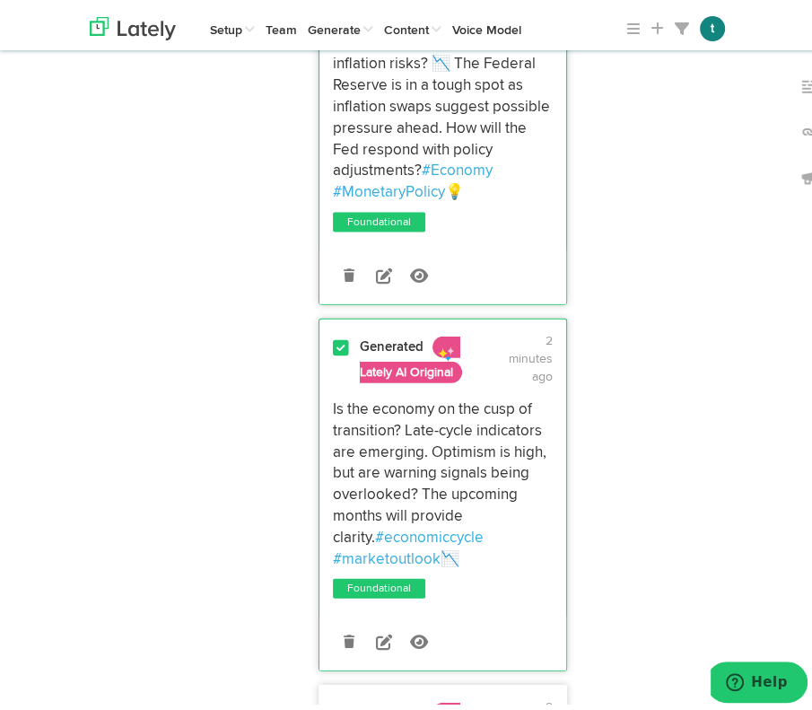
copy p "Is the economy on the cusp of transition? Late-cycle indicators are emerging. O…"
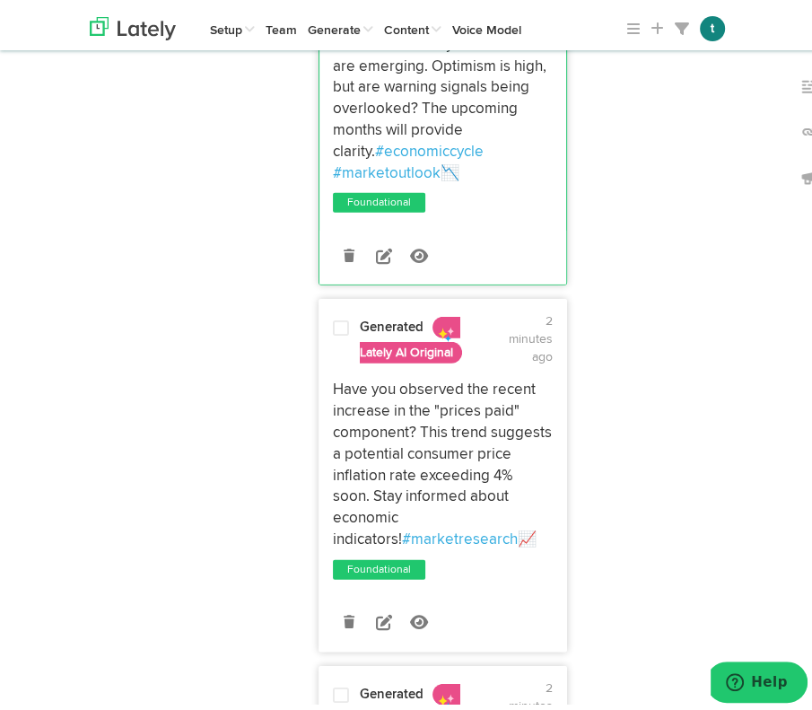
scroll to position [2630, 0]
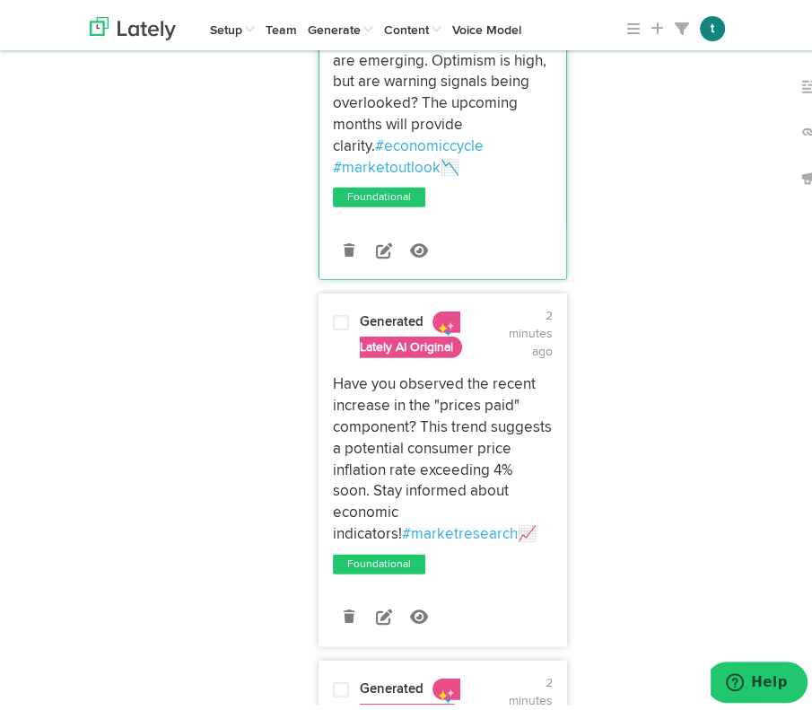
drag, startPoint x: 479, startPoint y: 532, endPoint x: 305, endPoint y: 376, distance: 233.8
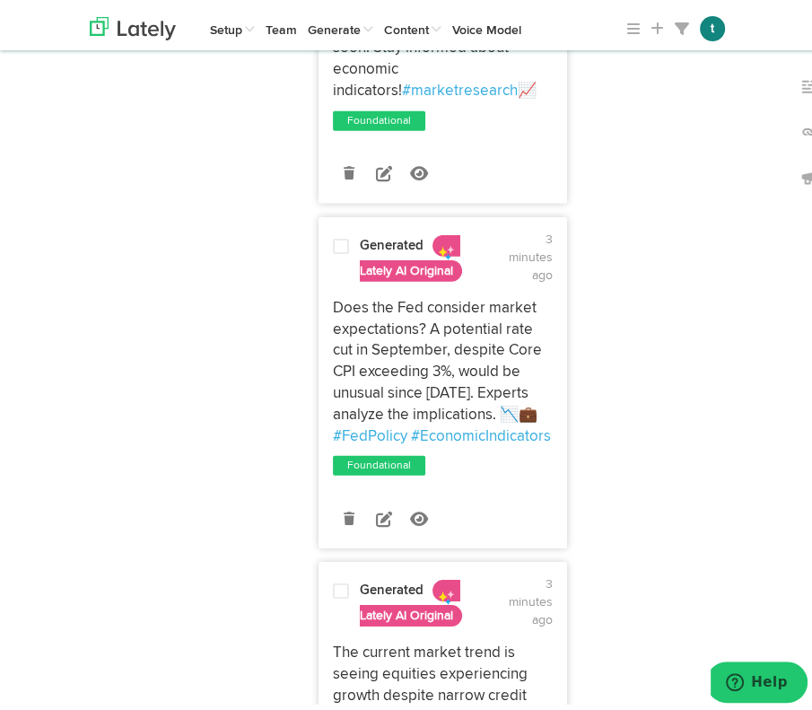
scroll to position [3074, 0]
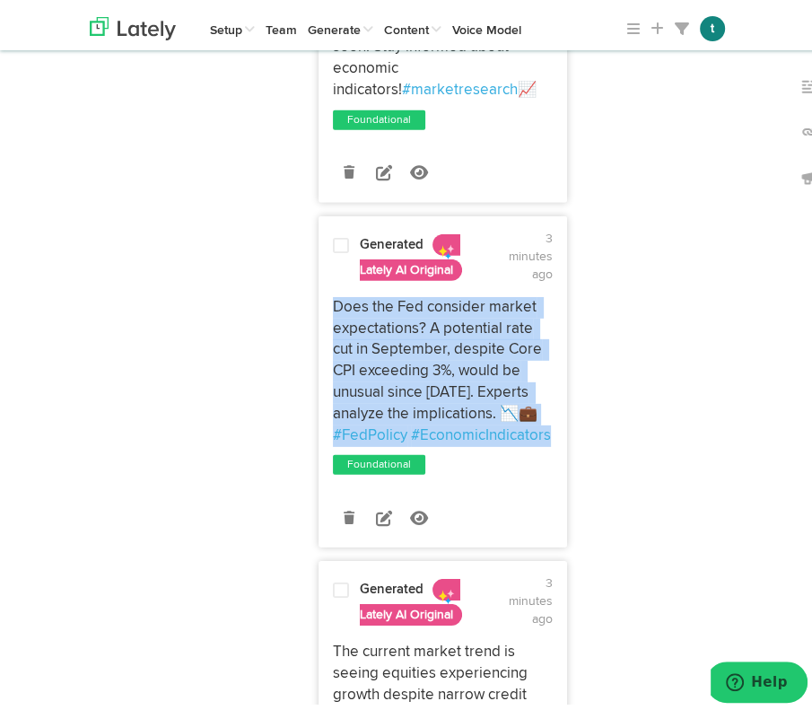
drag, startPoint x: 554, startPoint y: 432, endPoint x: 303, endPoint y: 302, distance: 282.1
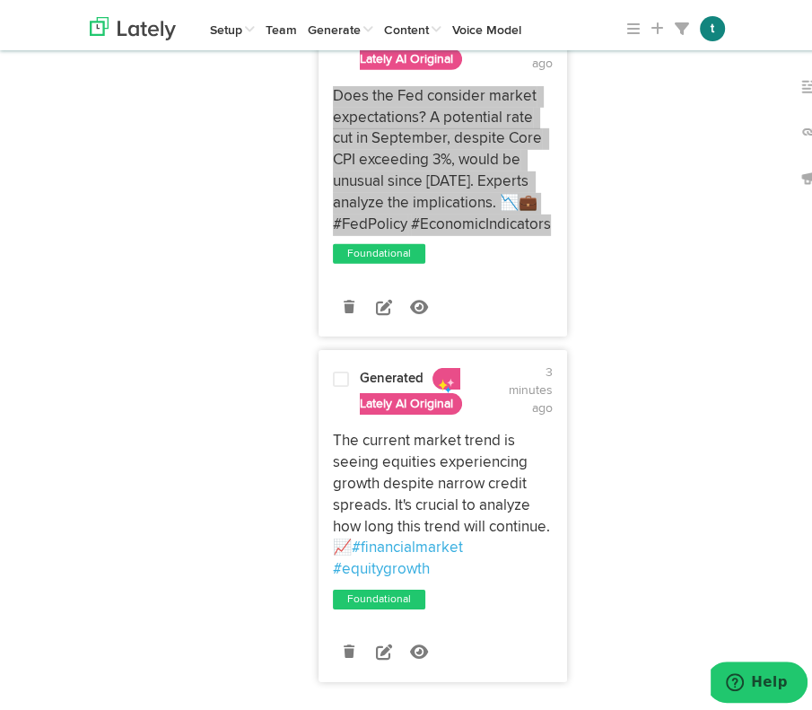
scroll to position [3349, 0]
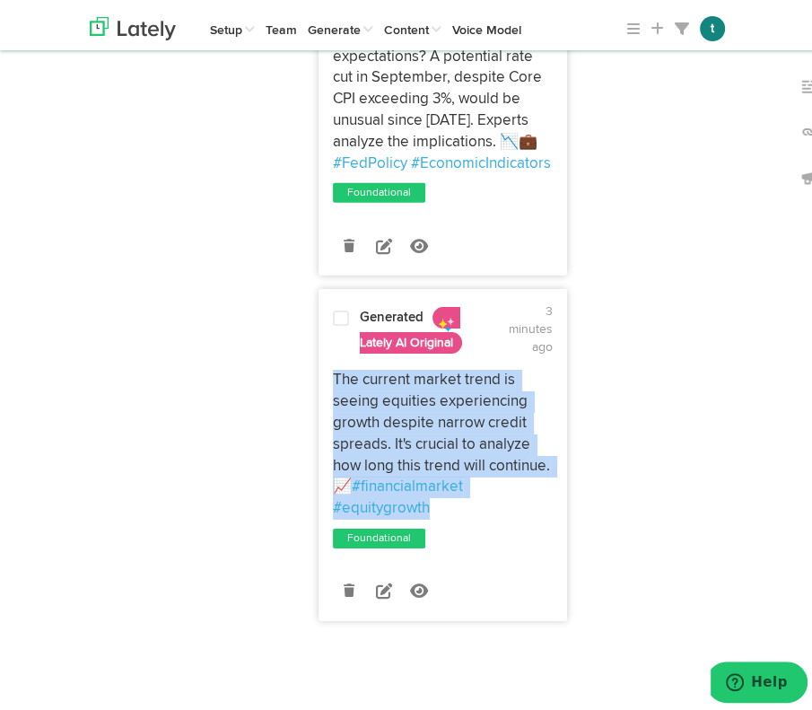
drag, startPoint x: 449, startPoint y: 498, endPoint x: 311, endPoint y: 372, distance: 186.1
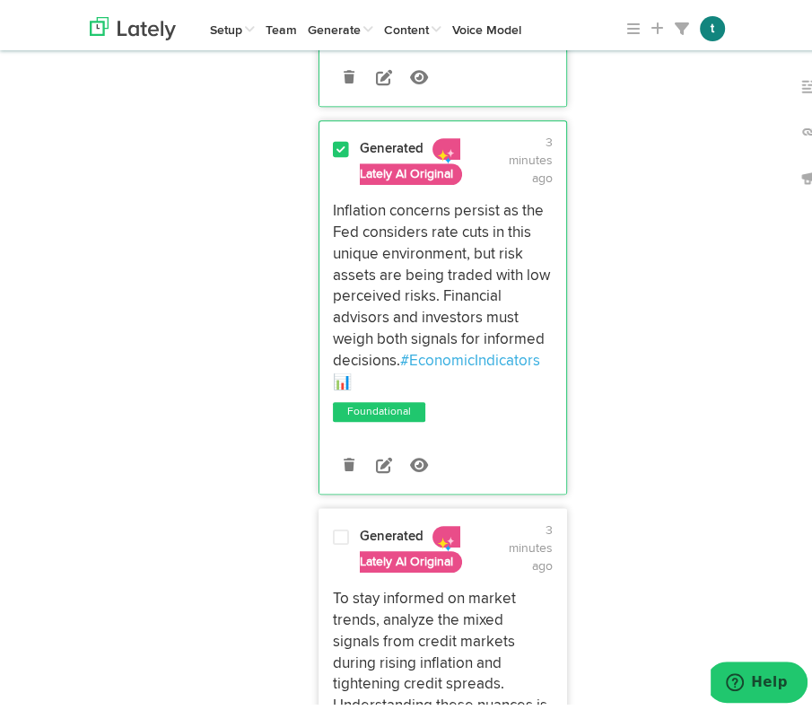
scroll to position [0, 0]
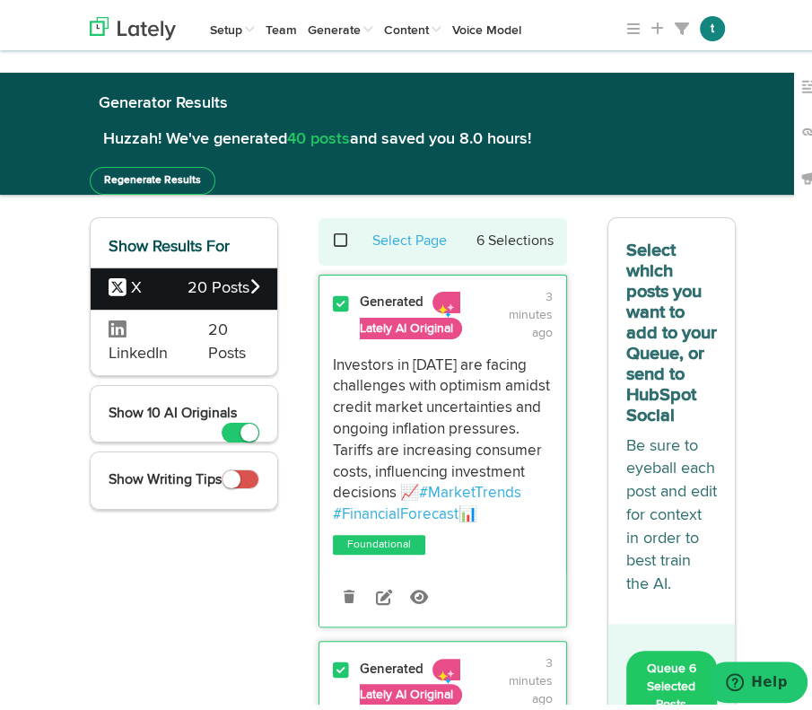
click at [250, 280] on icon at bounding box center [254, 281] width 10 height 16
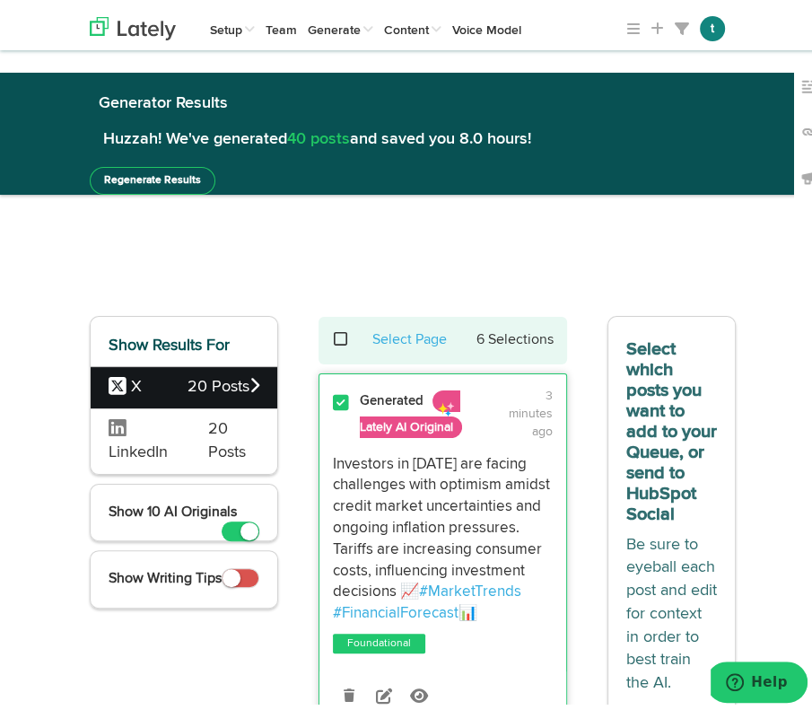
click at [332, 334] on span at bounding box center [350, 334] width 37 height 1
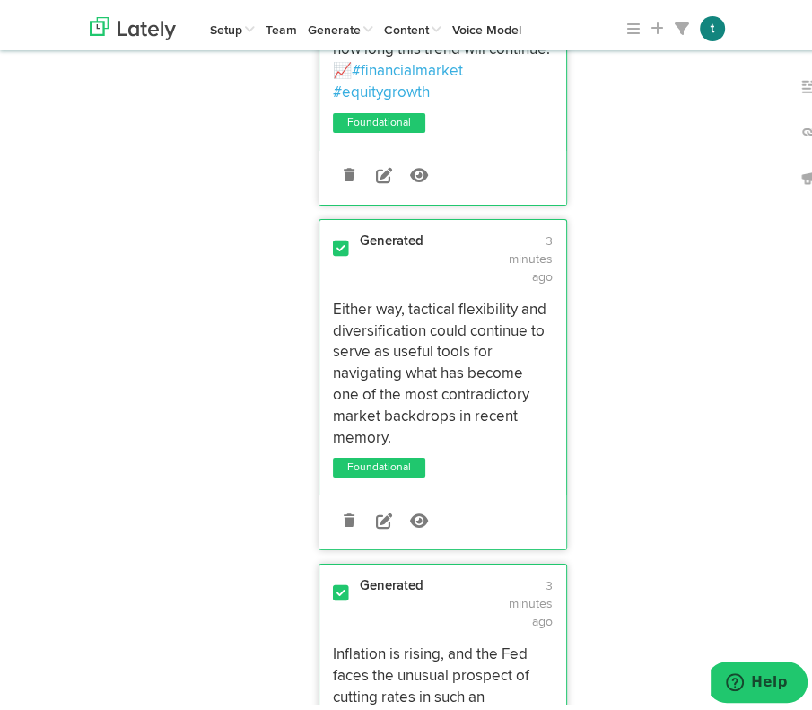
scroll to position [3882, 0]
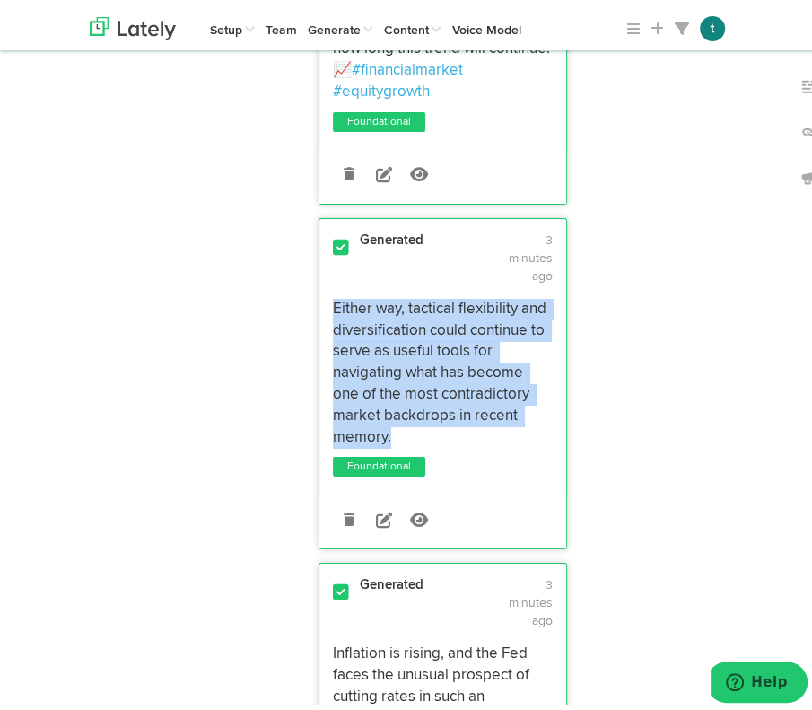
drag, startPoint x: 406, startPoint y: 430, endPoint x: 301, endPoint y: 302, distance: 165.1
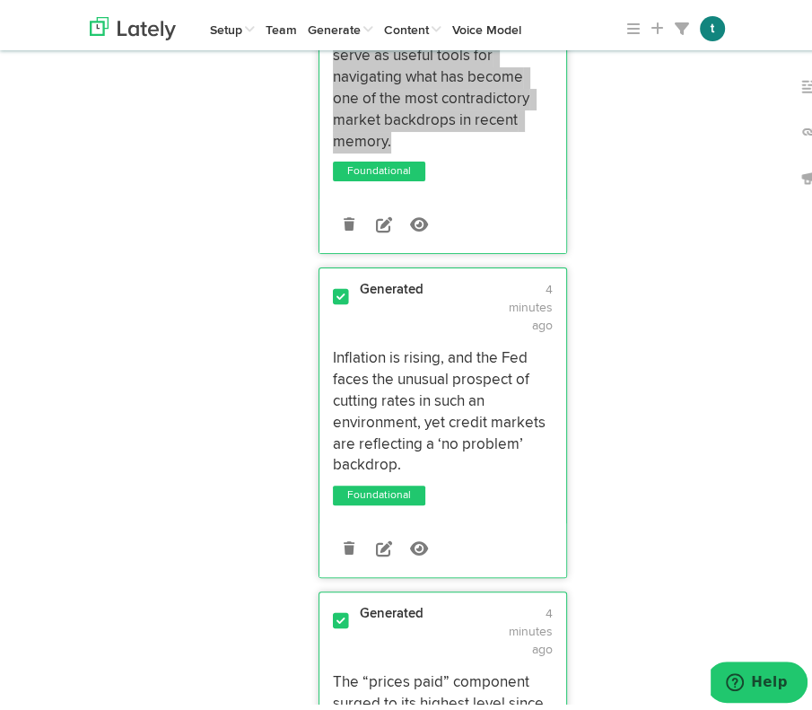
scroll to position [4201, 0]
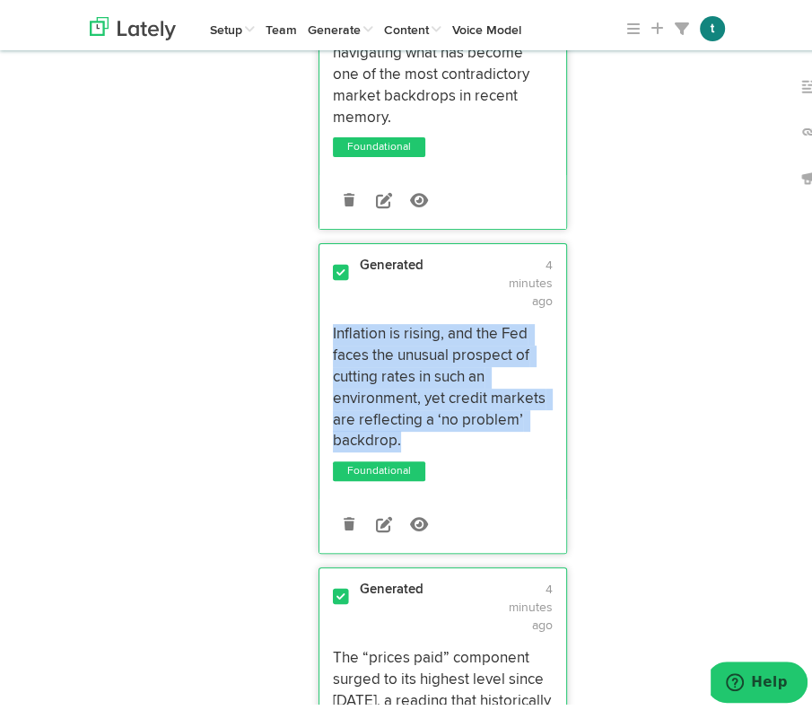
drag, startPoint x: 428, startPoint y: 437, endPoint x: 309, endPoint y: 329, distance: 160.7
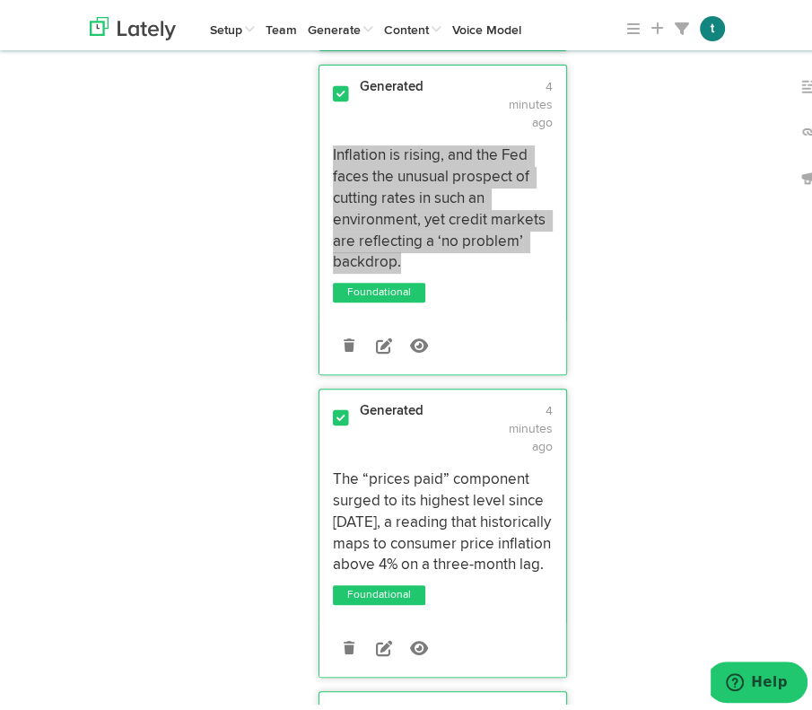
scroll to position [4382, 0]
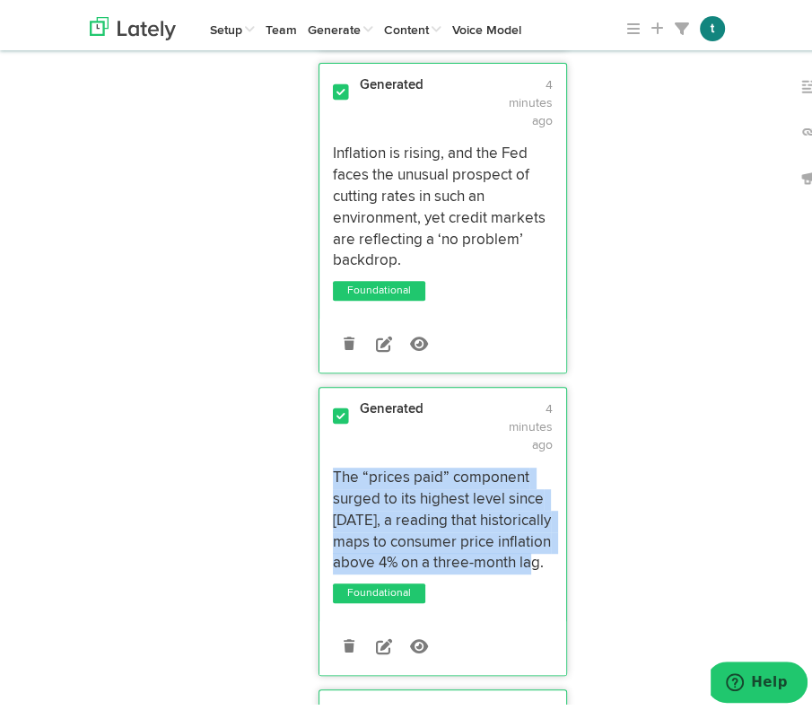
drag, startPoint x: 541, startPoint y: 562, endPoint x: 312, endPoint y: 471, distance: 246.1
click at [319, 471] on div "The “prices paid” component surged to its highest level since [DATE], a reading…" at bounding box center [442, 515] width 247 height 107
